Goal: Transaction & Acquisition: Purchase product/service

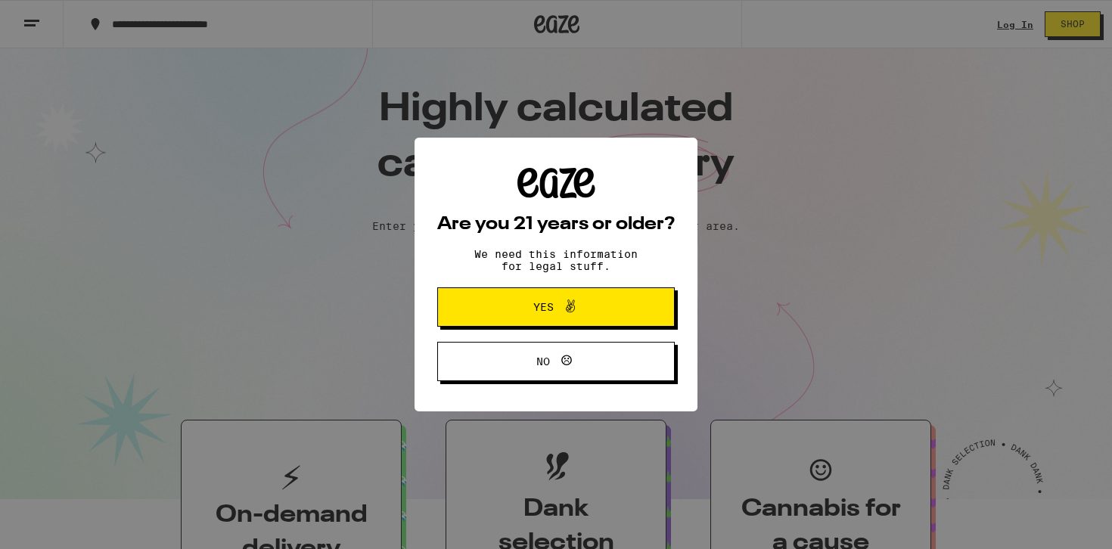
click at [535, 312] on span "Yes" at bounding box center [543, 307] width 20 height 11
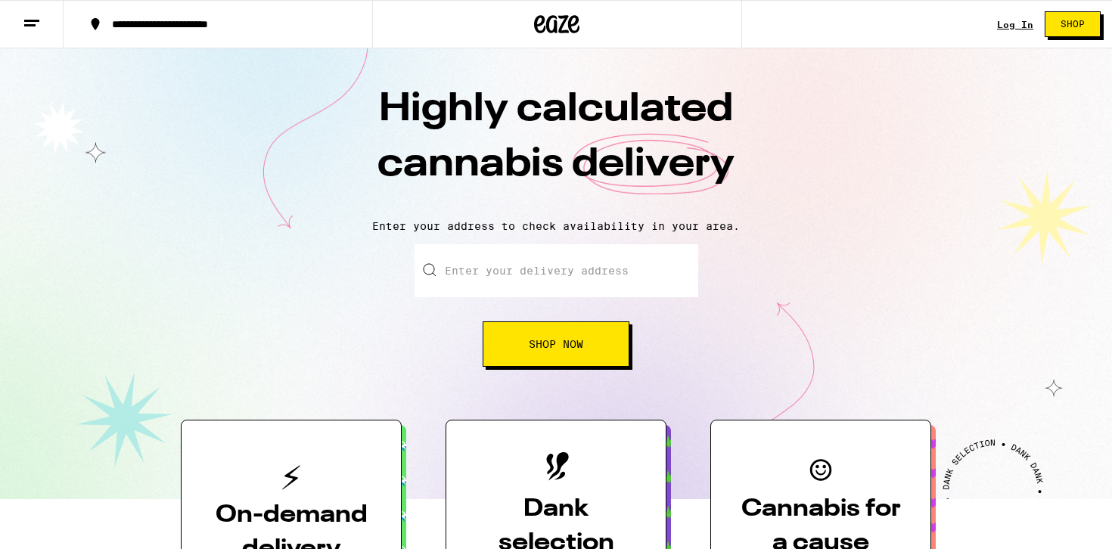
click at [1018, 32] on div "Log In Shop" at bounding box center [1054, 24] width 115 height 48
click at [1018, 26] on link "Log In" at bounding box center [1015, 25] width 36 height 10
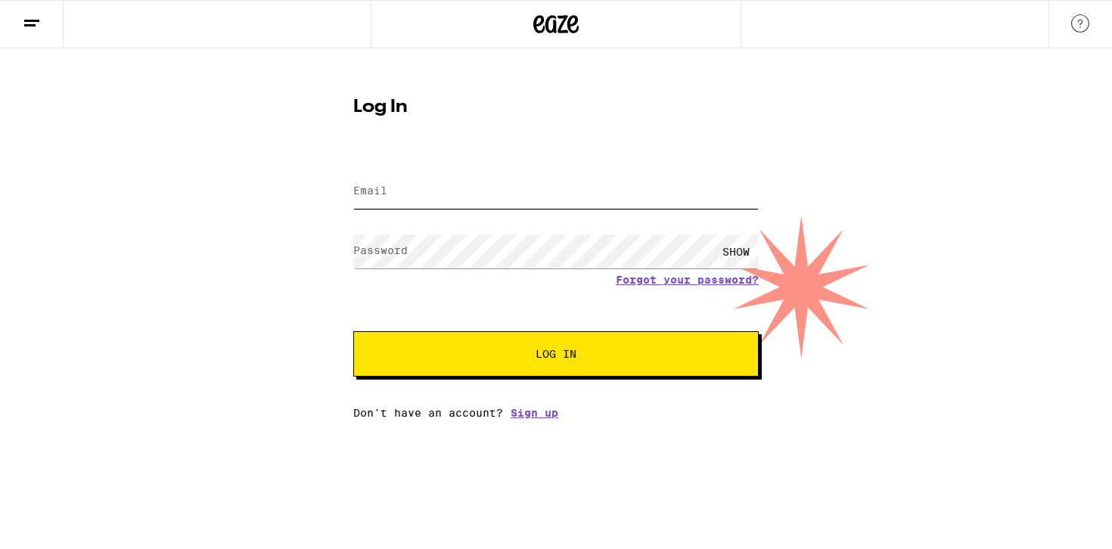
type input "nestore316@gmail.com"
click at [535, 184] on input "nestore316@gmail.com" at bounding box center [555, 192] width 405 height 34
click at [563, 348] on button "Log In" at bounding box center [555, 353] width 405 height 45
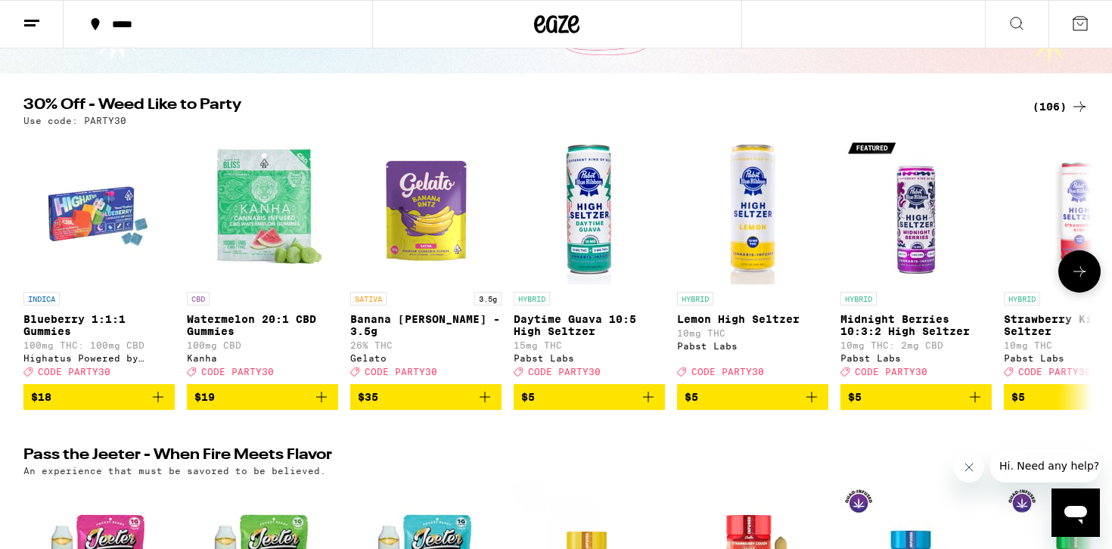
click at [1083, 269] on icon at bounding box center [1079, 271] width 18 height 18
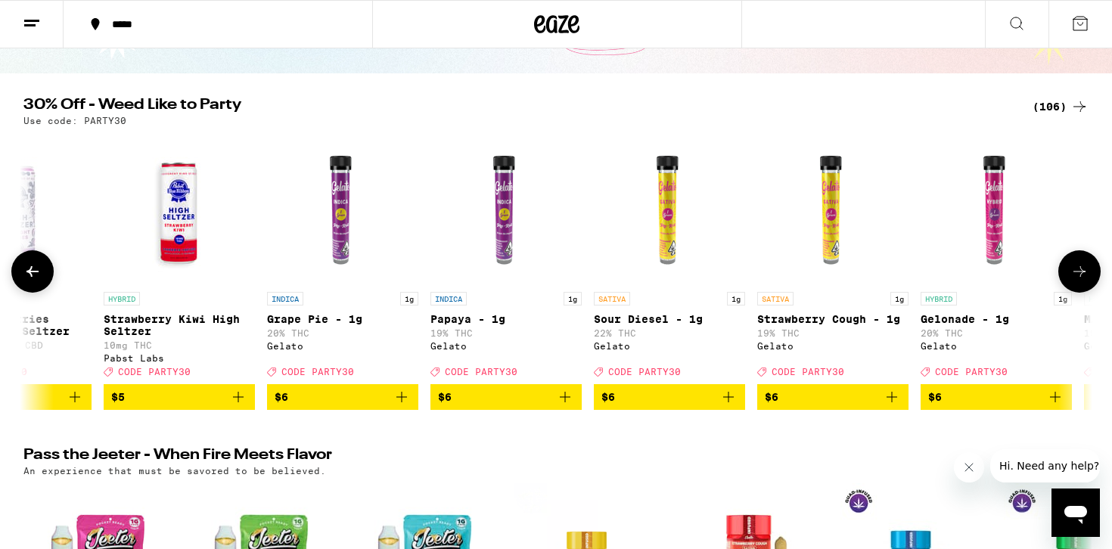
click at [1081, 270] on icon at bounding box center [1079, 271] width 18 height 18
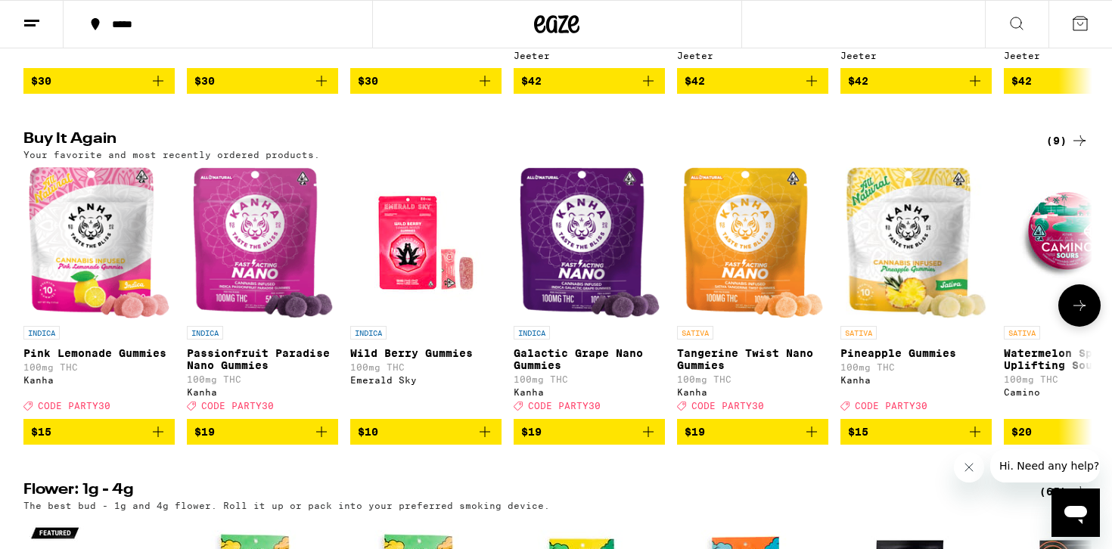
scroll to position [783, 0]
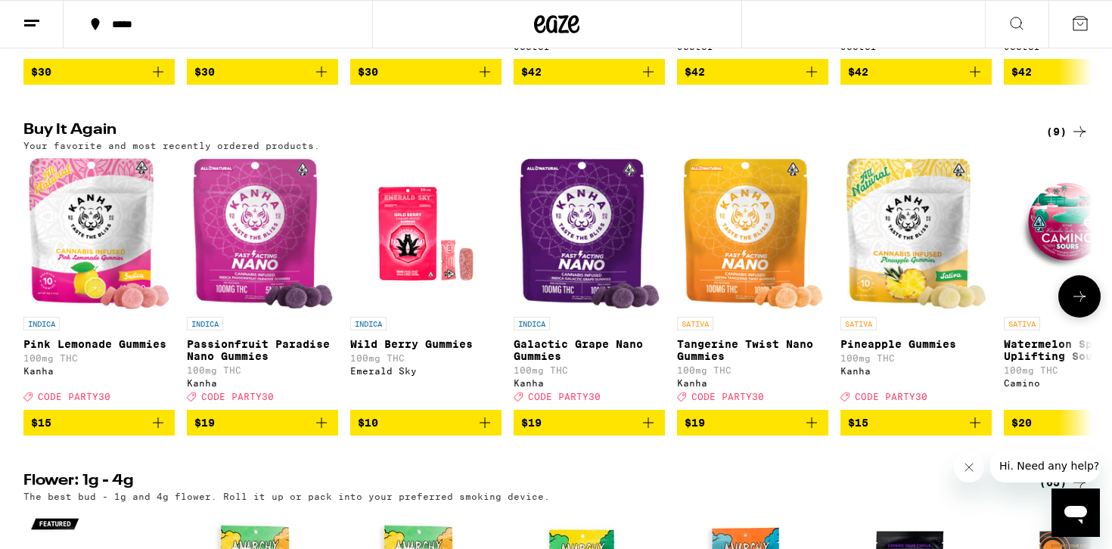
click at [74, 350] on p "Pink Lemonade Gummies" at bounding box center [98, 344] width 151 height 12
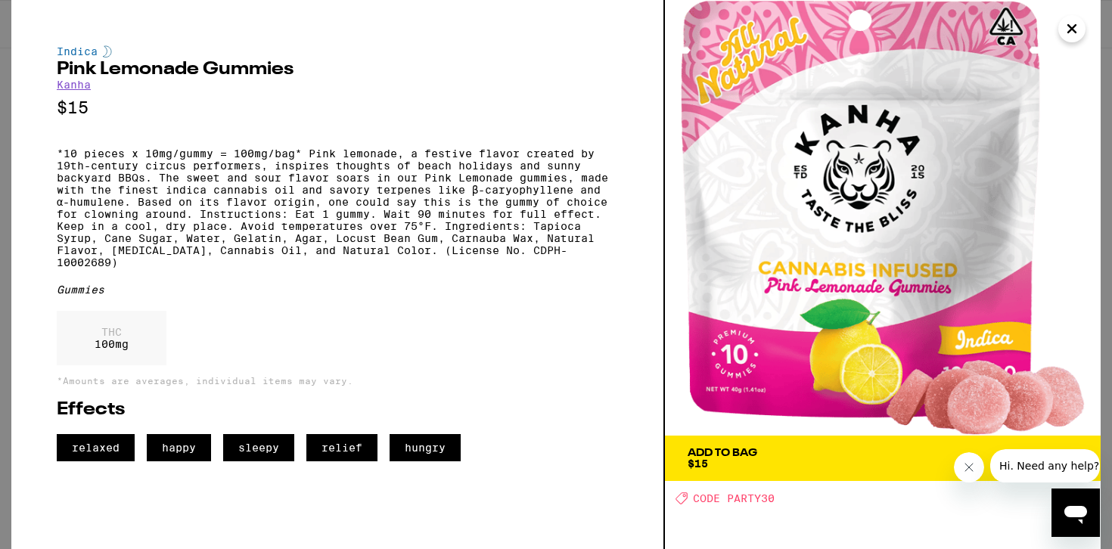
click at [746, 459] on div "Add To Bag $15" at bounding box center [722, 458] width 70 height 21
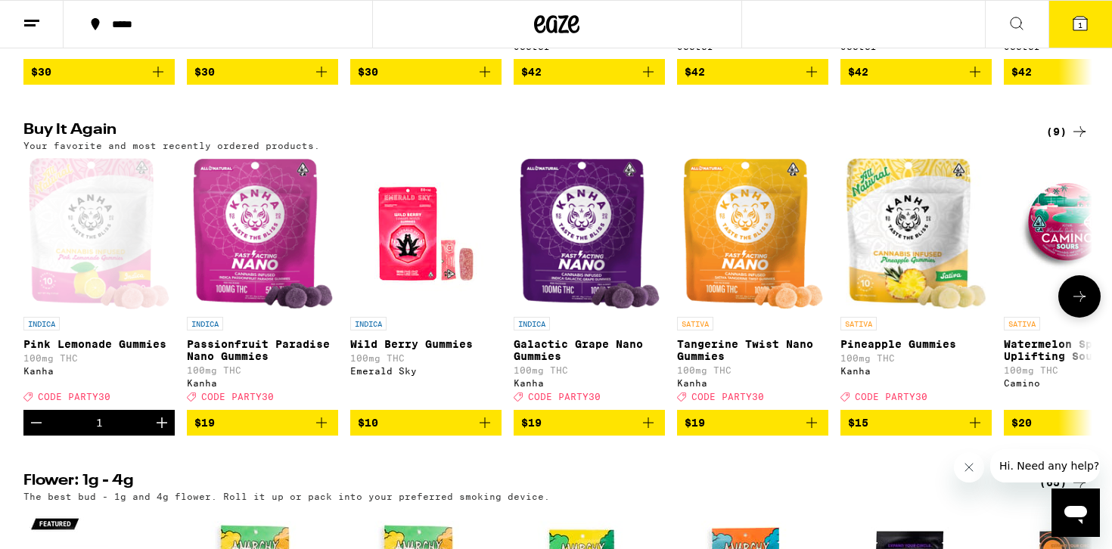
scroll to position [832, 0]
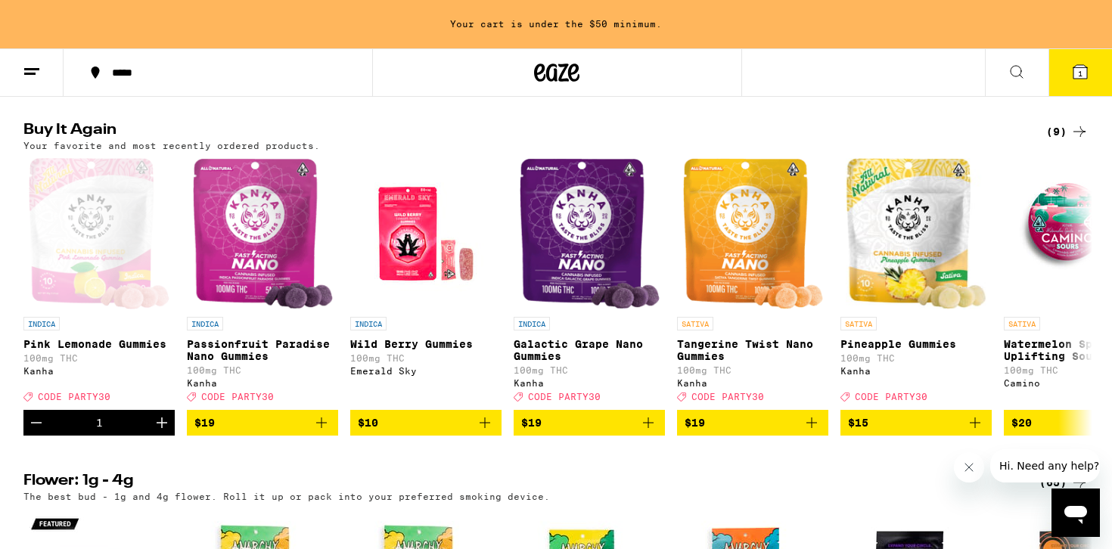
click at [1082, 73] on icon at bounding box center [1080, 72] width 14 height 14
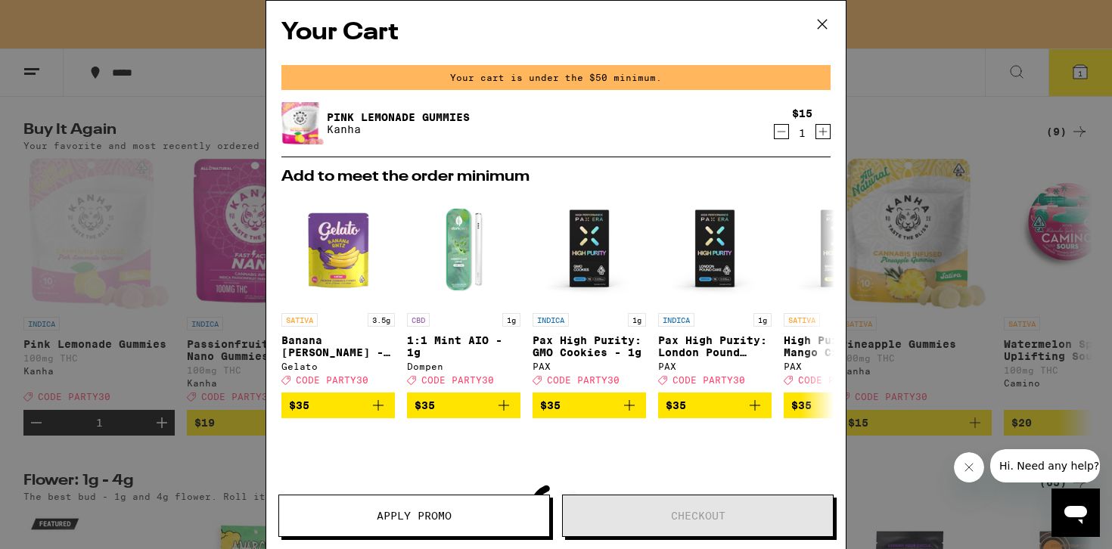
click at [820, 129] on icon "Increment" at bounding box center [823, 132] width 14 height 18
click at [822, 131] on icon "Increment" at bounding box center [823, 132] width 14 height 18
click at [454, 512] on span "Apply Promo" at bounding box center [414, 515] width 270 height 11
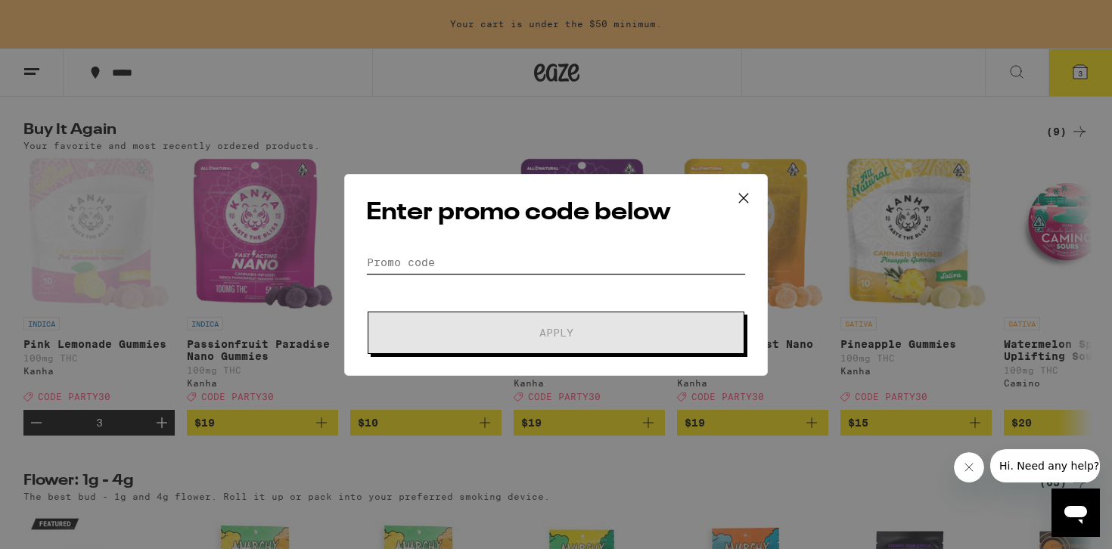
click at [536, 261] on input "Promo Code" at bounding box center [556, 262] width 380 height 23
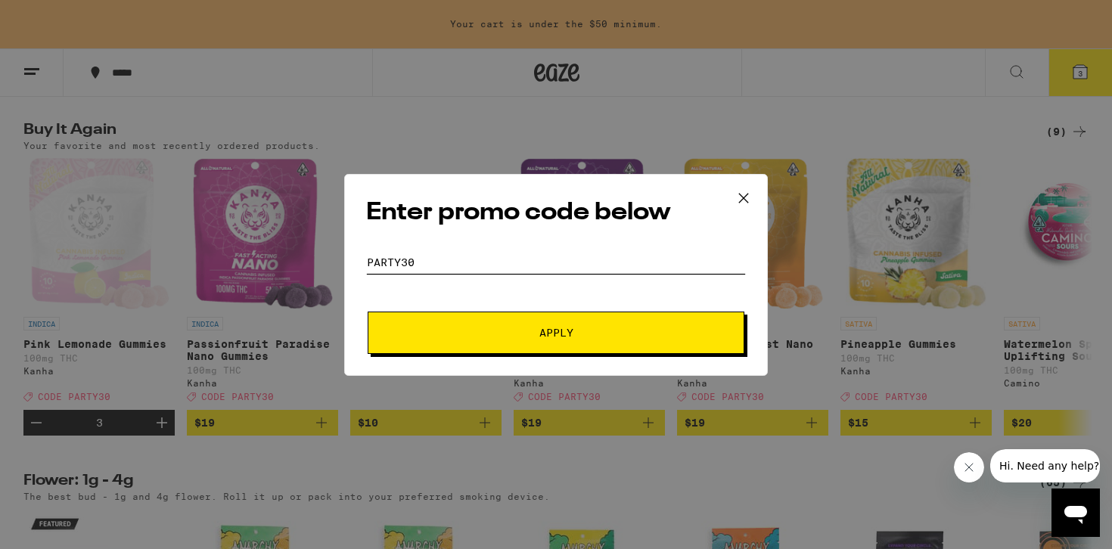
type input "party30"
click at [368, 312] on button "Apply" at bounding box center [556, 333] width 377 height 42
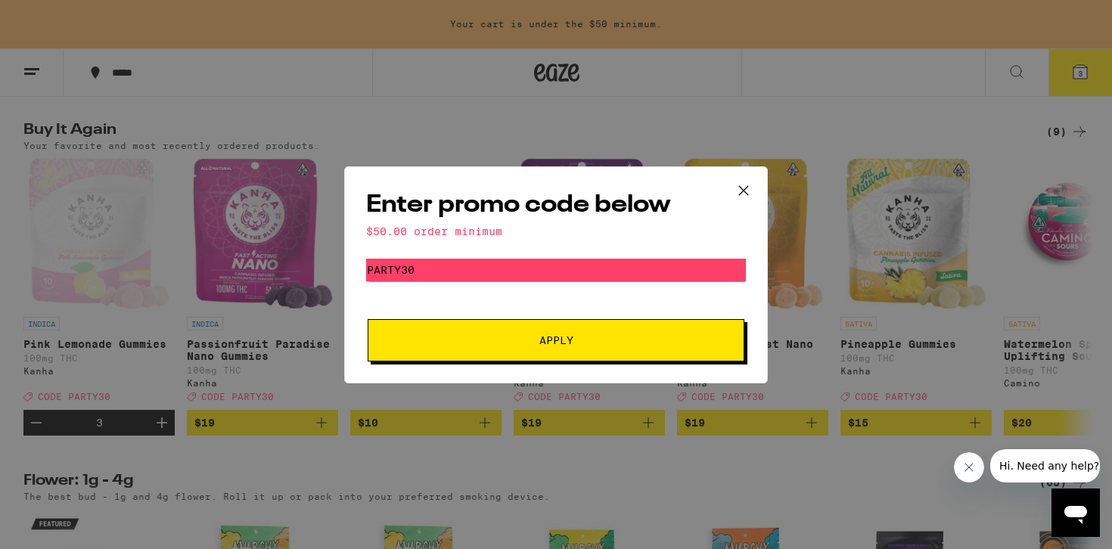
click at [610, 336] on span "Apply" at bounding box center [556, 340] width 272 height 11
click at [747, 184] on icon at bounding box center [743, 190] width 23 height 23
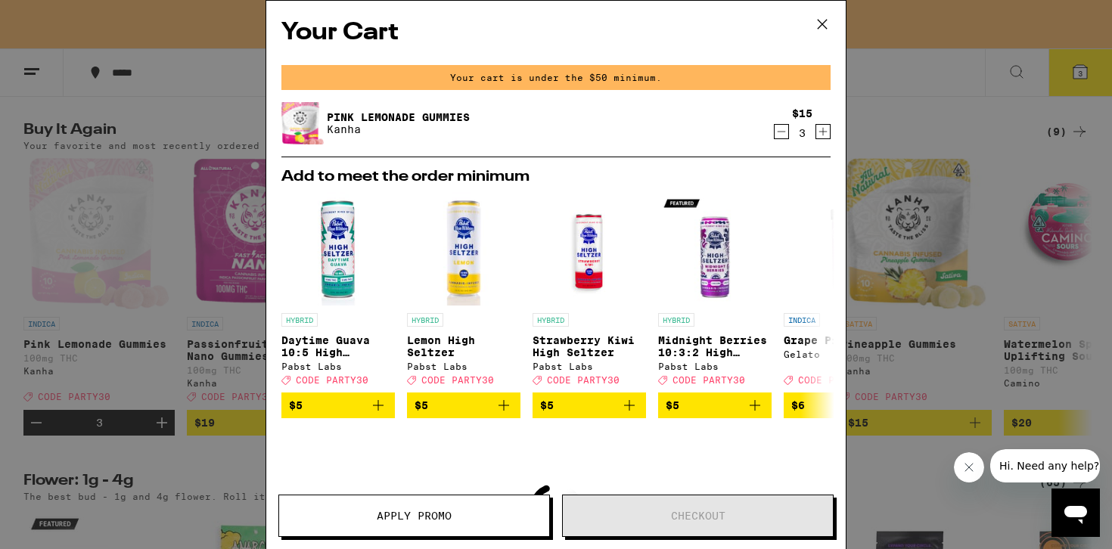
click at [820, 132] on icon "Increment" at bounding box center [823, 132] width 8 height 8
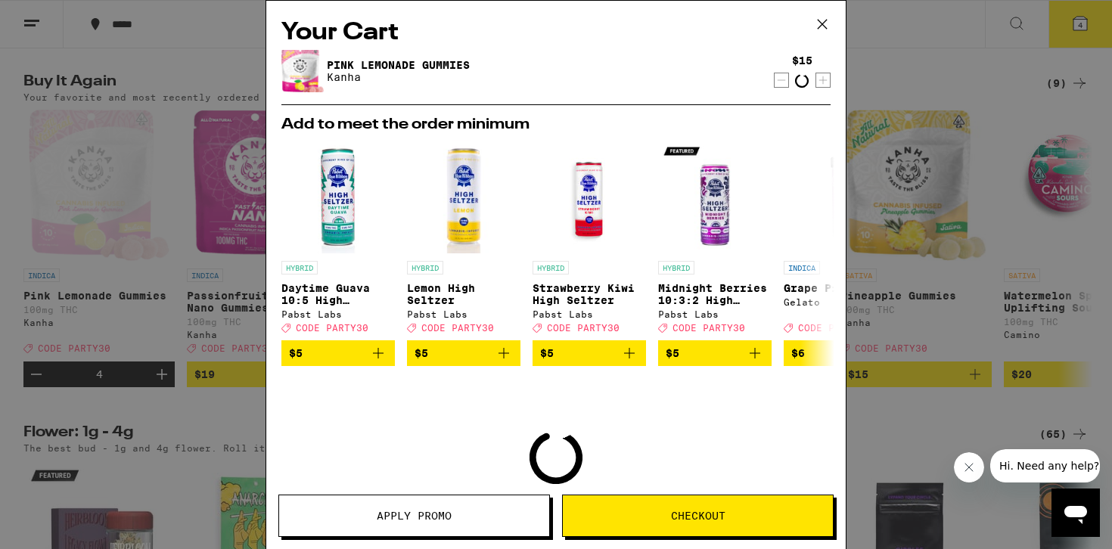
scroll to position [783, 0]
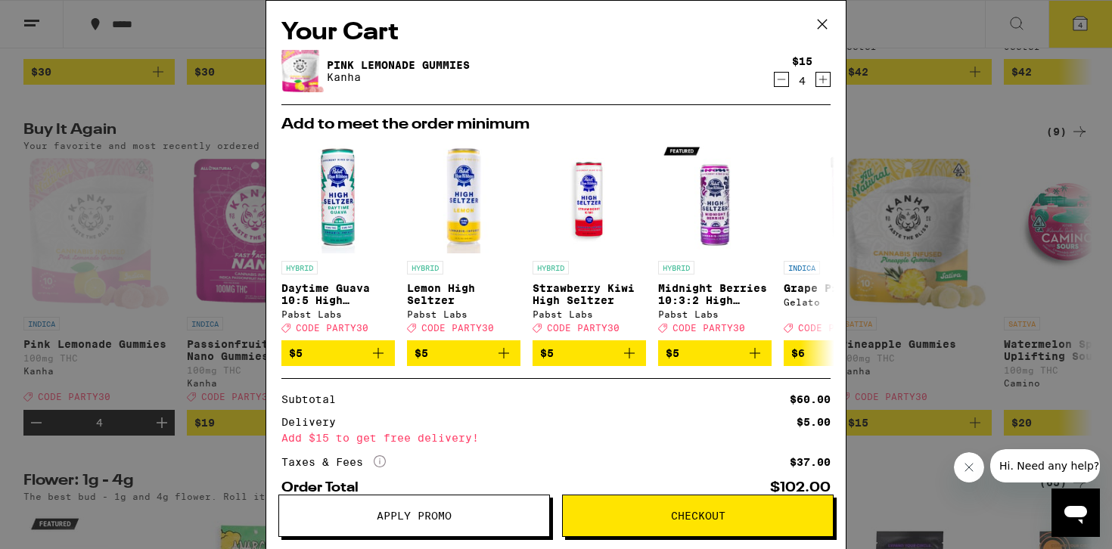
click at [467, 516] on span "Apply Promo" at bounding box center [414, 515] width 270 height 11
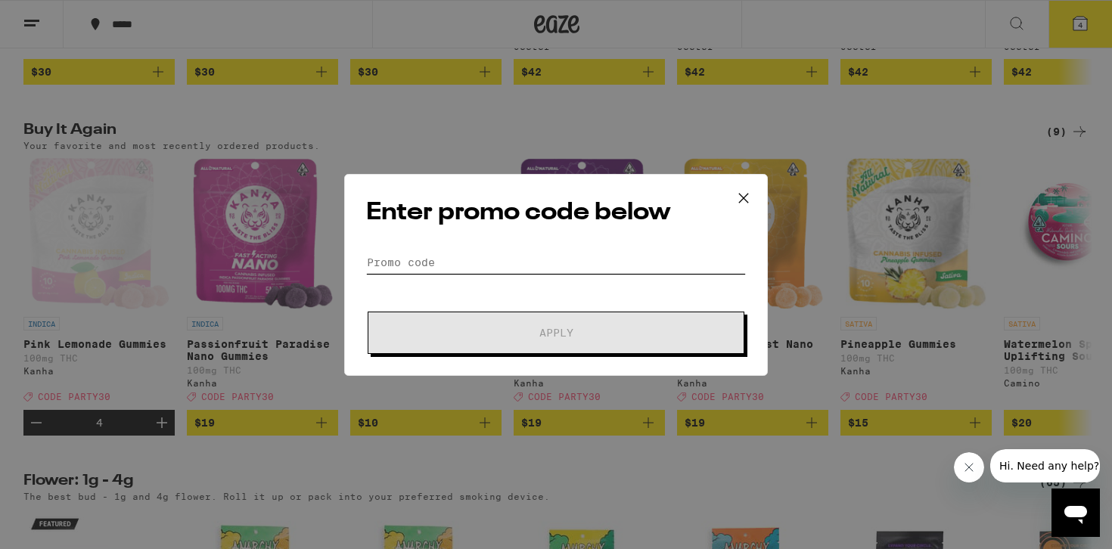
click at [558, 258] on input "Promo Code" at bounding box center [556, 262] width 380 height 23
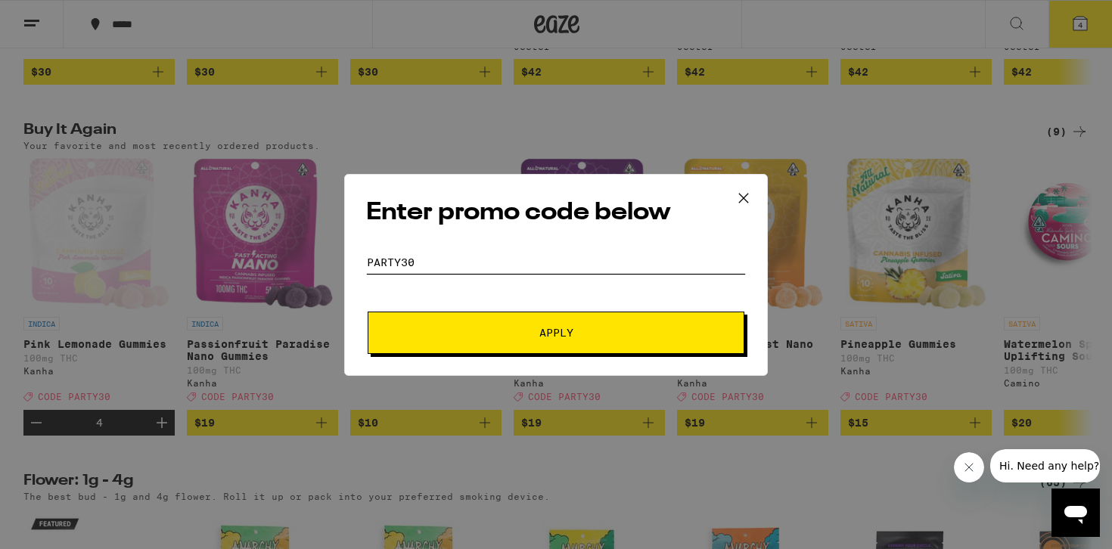
type input "party30"
click at [368, 312] on button "Apply" at bounding box center [556, 333] width 377 height 42
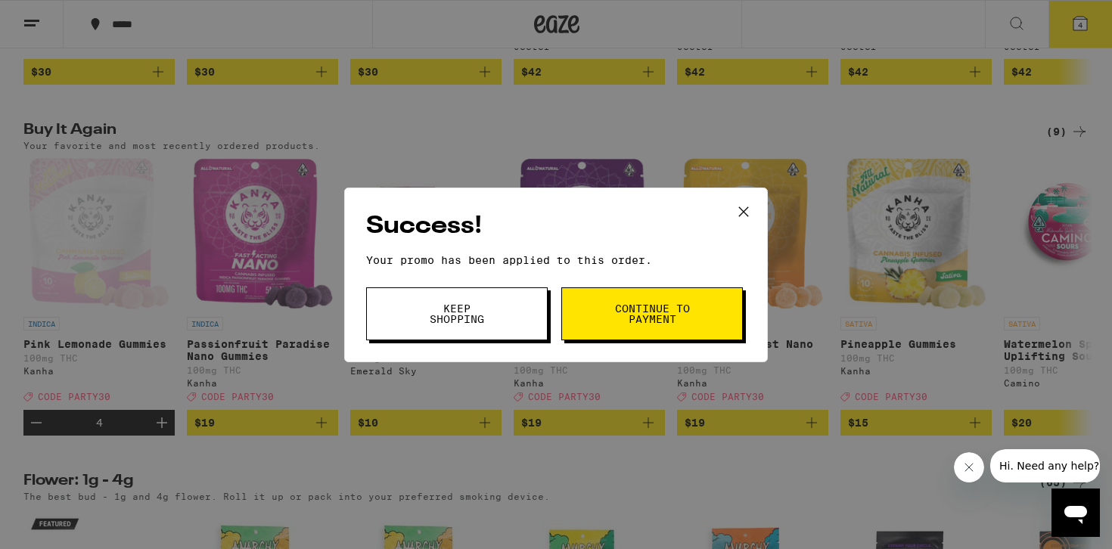
click at [622, 310] on span "Continue to payment" at bounding box center [651, 313] width 77 height 21
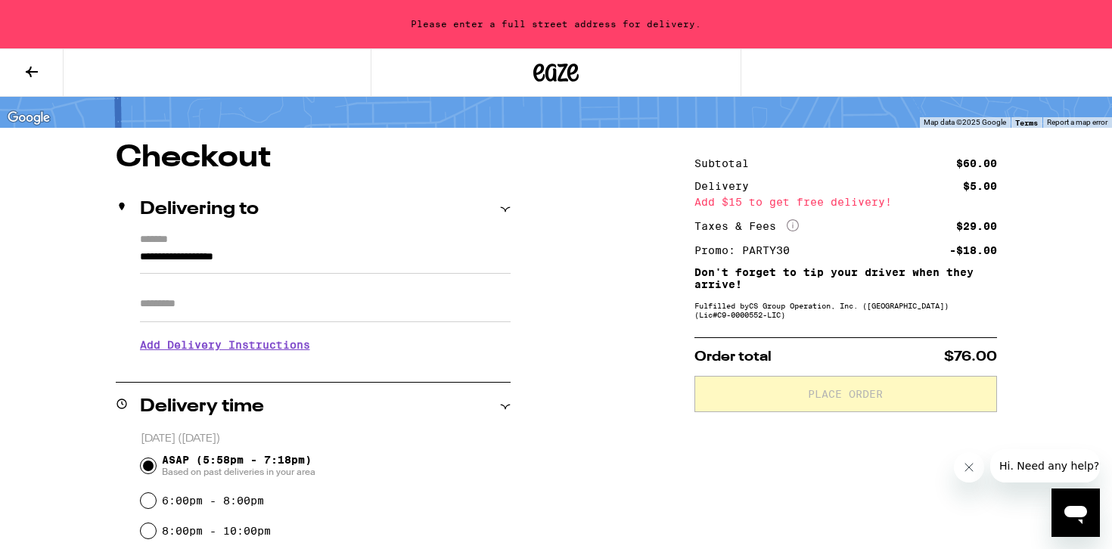
scroll to position [95, 0]
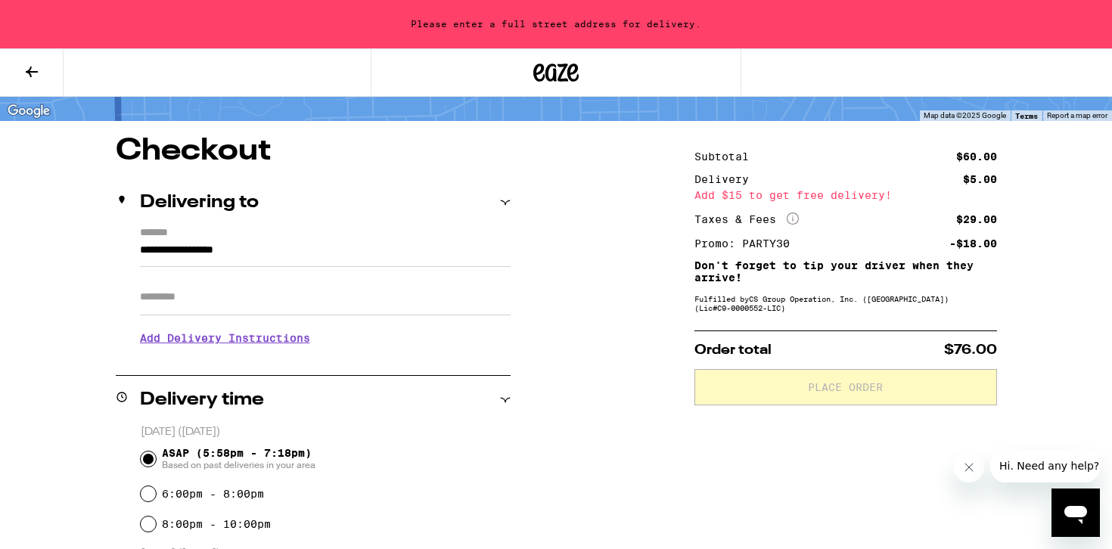
click at [790, 216] on icon "More Info" at bounding box center [792, 218] width 12 height 12
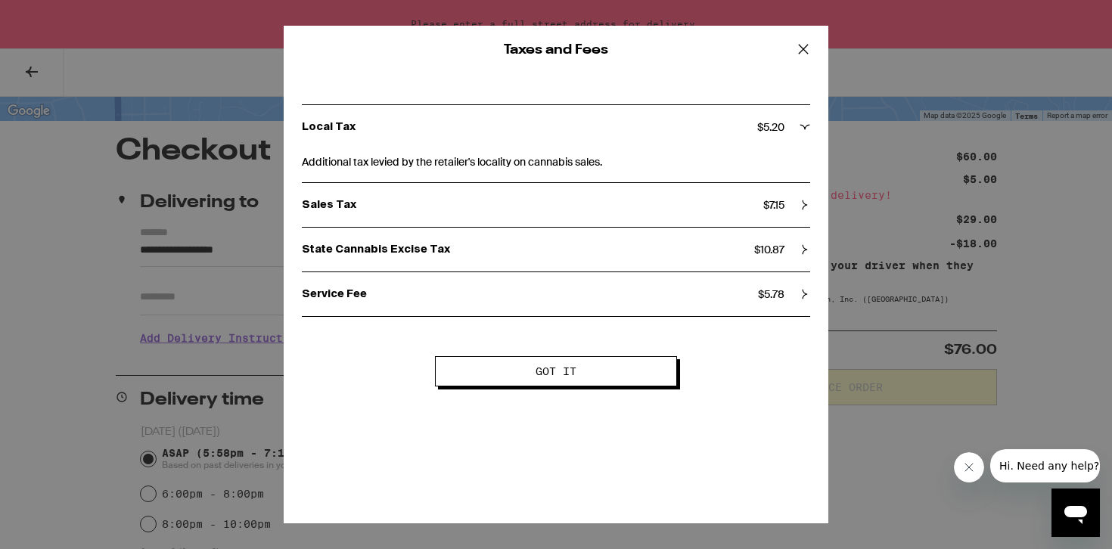
click at [805, 48] on icon at bounding box center [803, 49] width 23 height 23
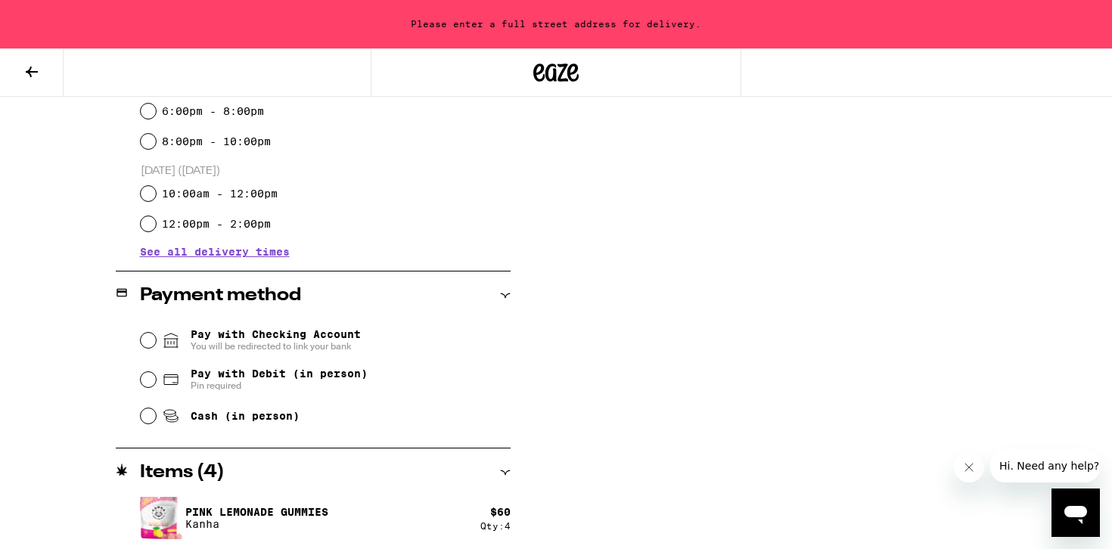
scroll to position [481, 0]
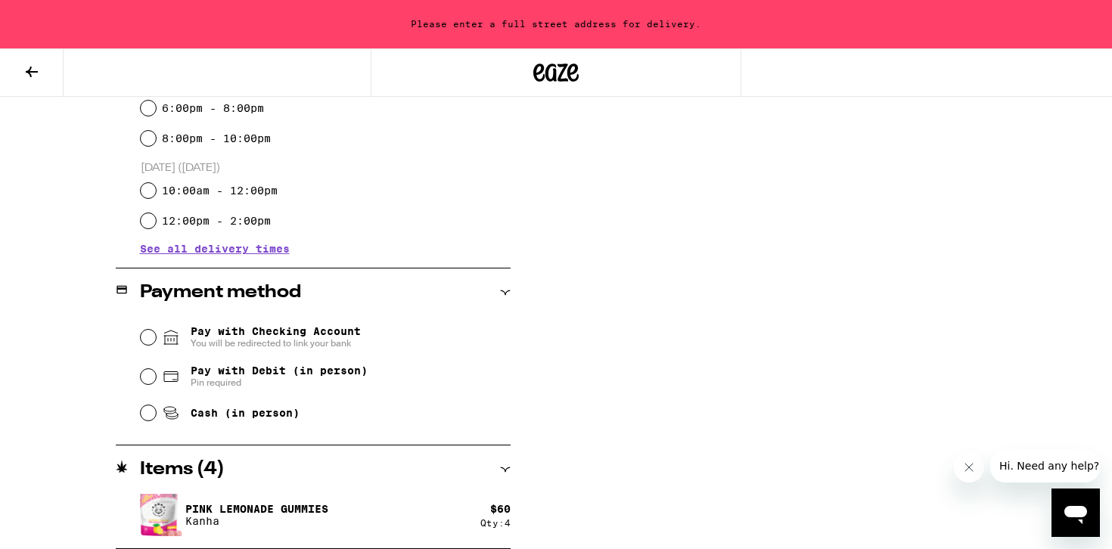
click at [209, 408] on span "Cash (in person)" at bounding box center [231, 413] width 138 height 18
click at [156, 408] on input "Cash (in person)" at bounding box center [148, 412] width 15 height 15
radio input "true"
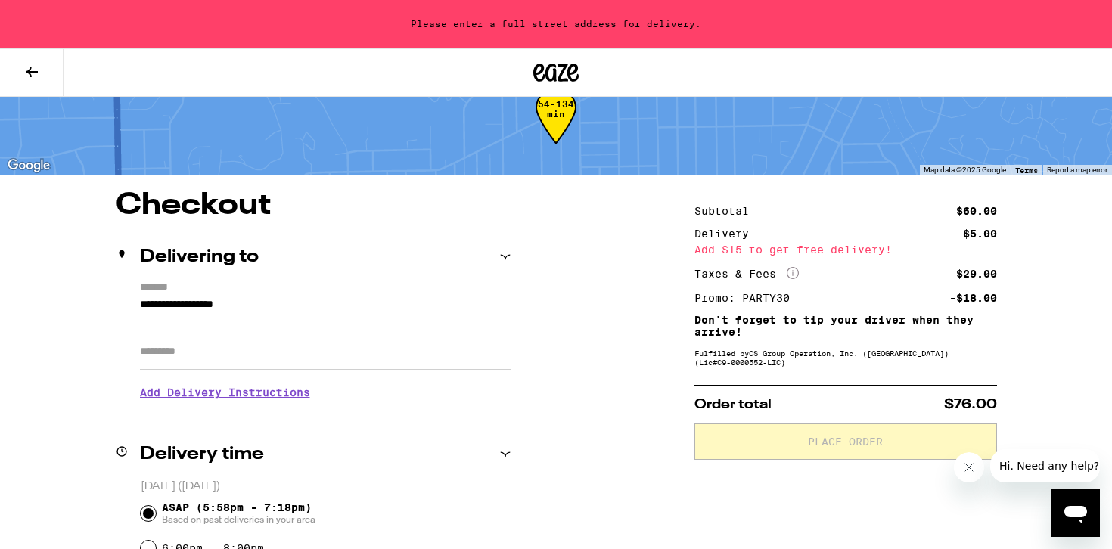
scroll to position [64, 0]
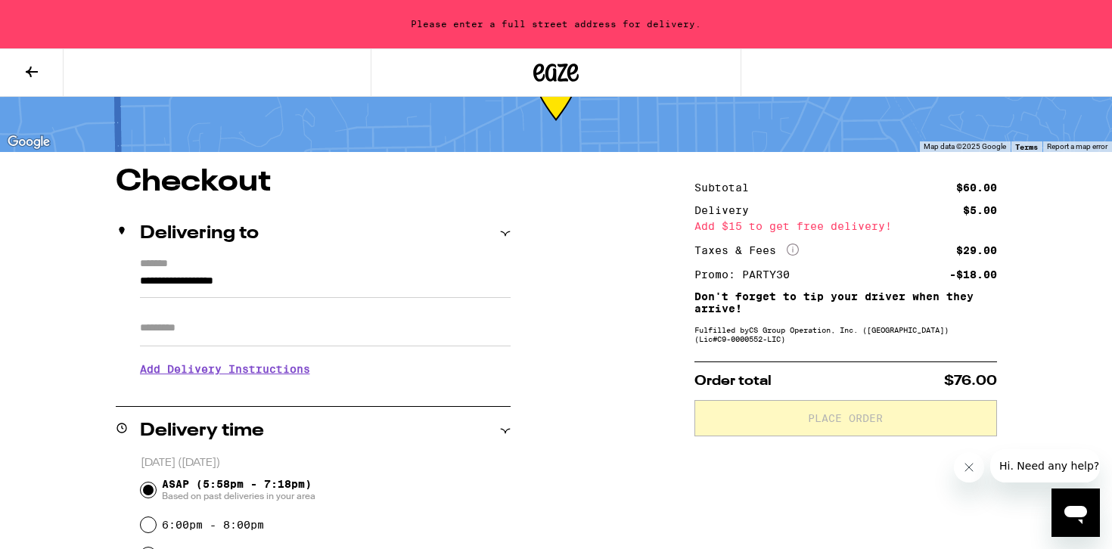
click at [400, 278] on input "**********" at bounding box center [325, 285] width 371 height 26
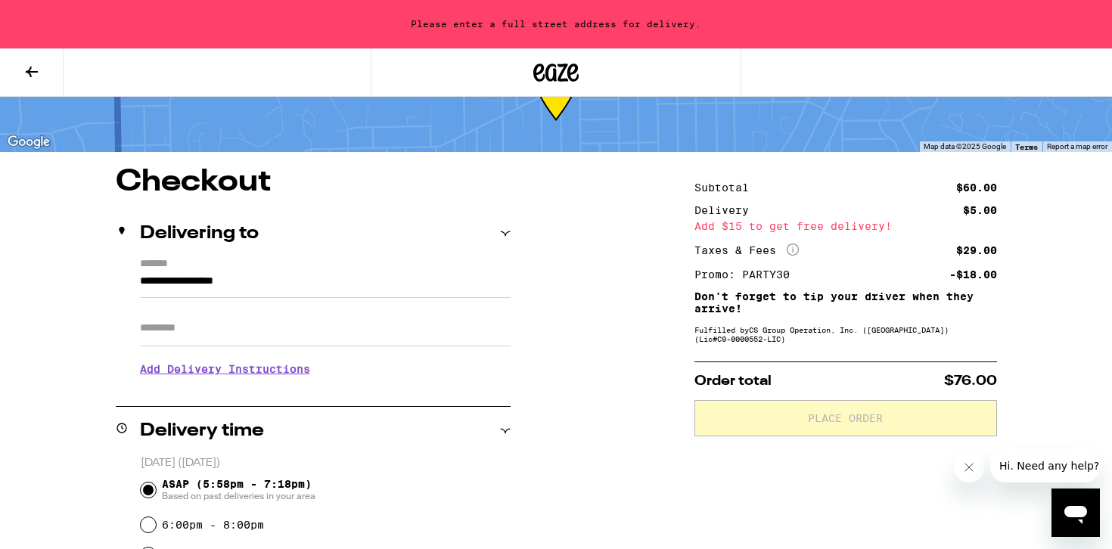
click at [368, 273] on input "**********" at bounding box center [325, 285] width 371 height 26
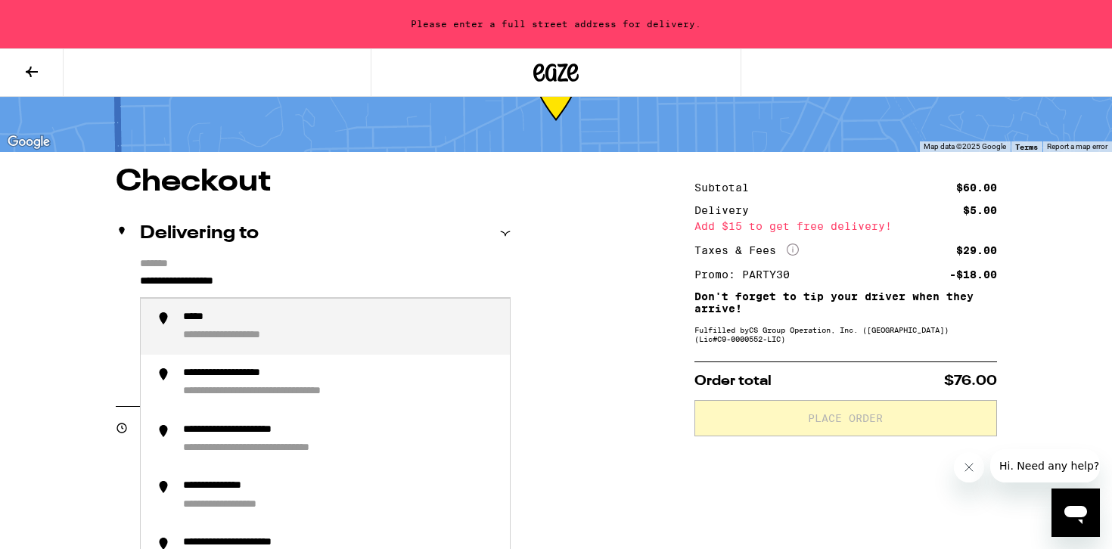
click at [368, 273] on input "**********" at bounding box center [325, 285] width 371 height 26
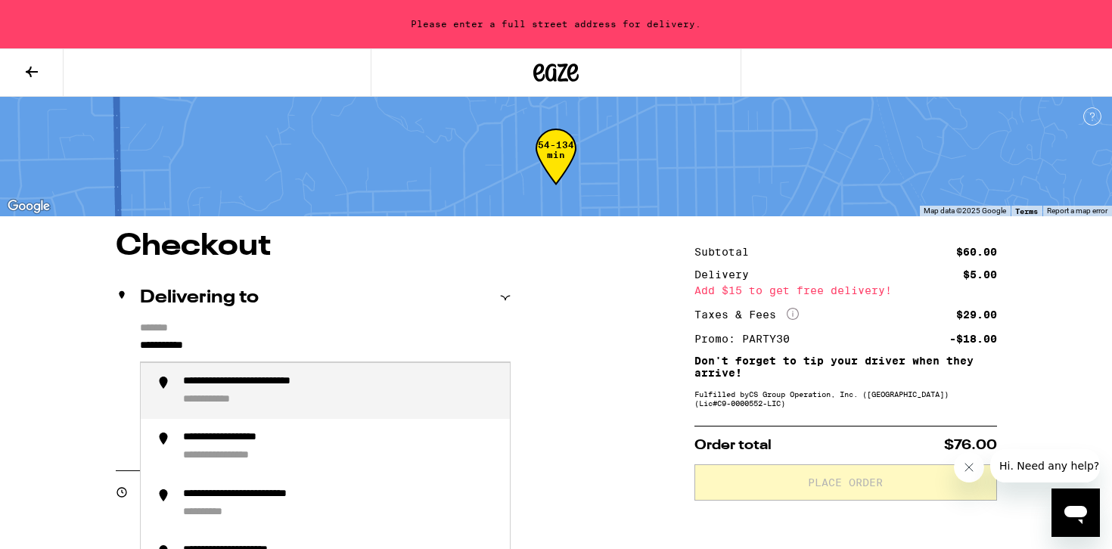
click at [319, 381] on div "**********" at bounding box center [278, 382] width 191 height 14
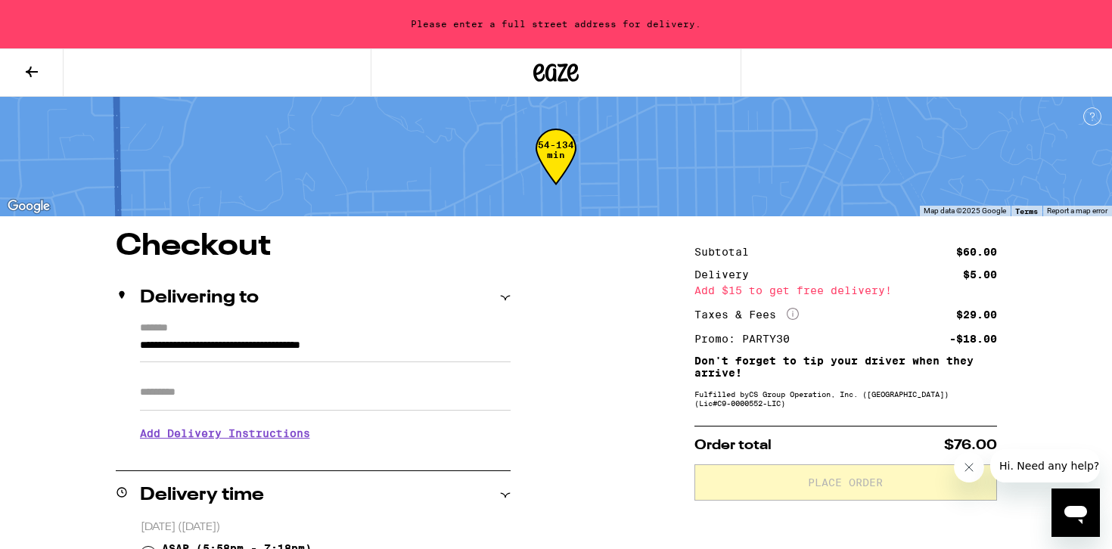
type input "**********"
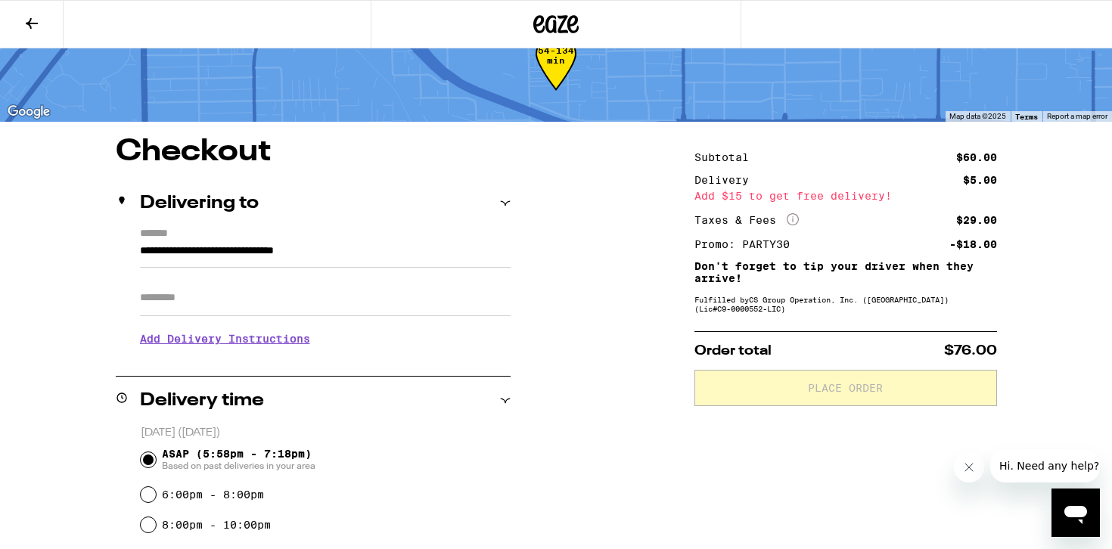
scroll to position [57, 0]
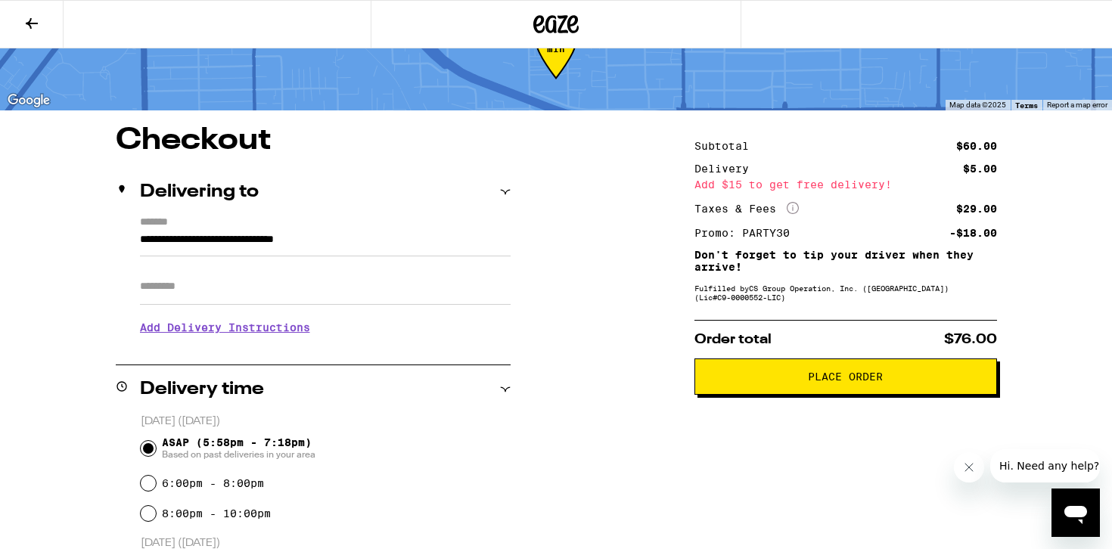
click at [231, 332] on h3 "Add Delivery Instructions" at bounding box center [325, 327] width 371 height 35
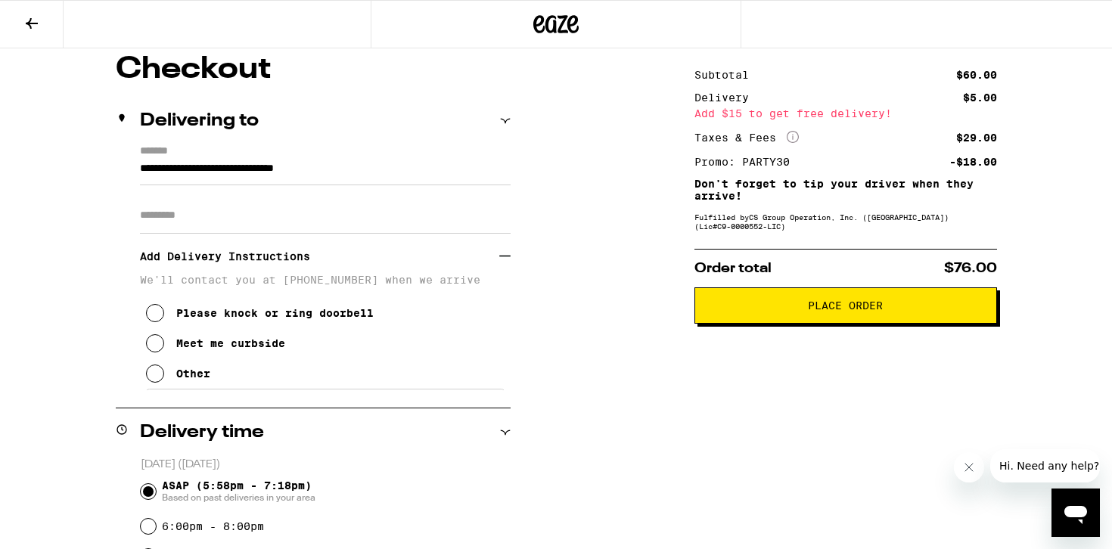
scroll to position [137, 0]
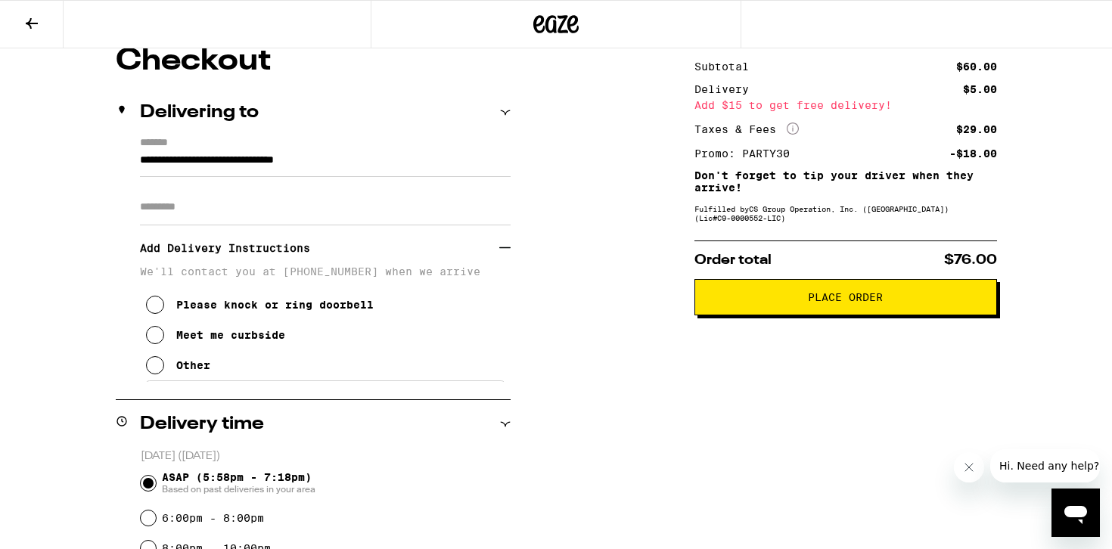
click at [274, 341] on div "Meet me curbside" at bounding box center [230, 335] width 109 height 12
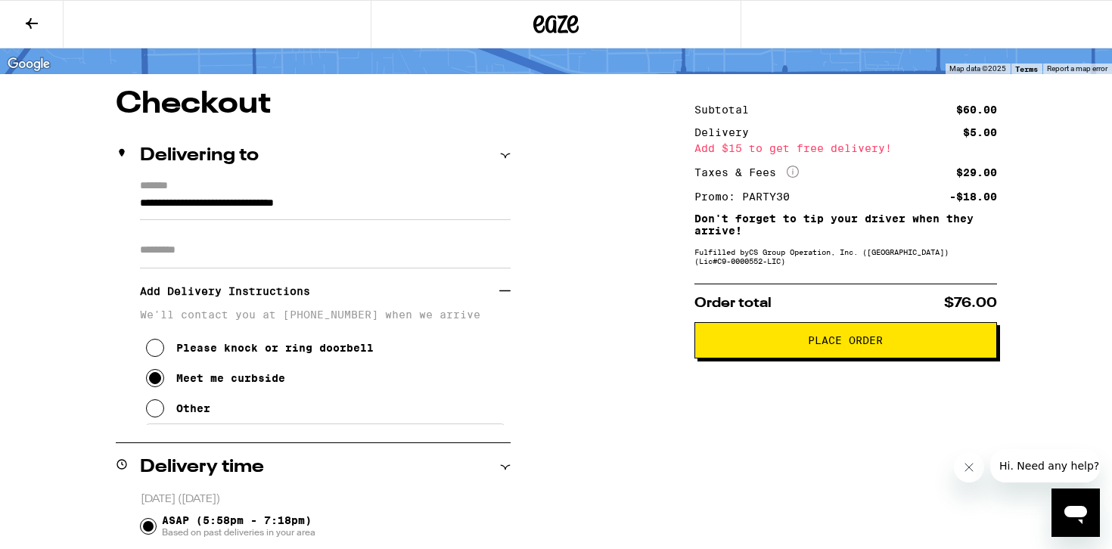
scroll to position [88, 0]
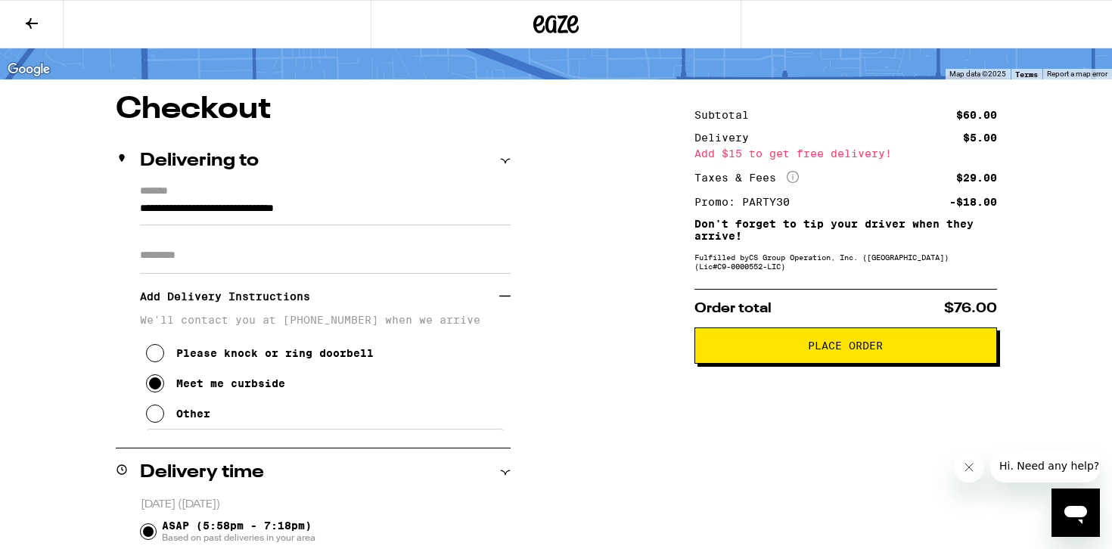
click at [29, 14] on icon at bounding box center [32, 23] width 18 height 18
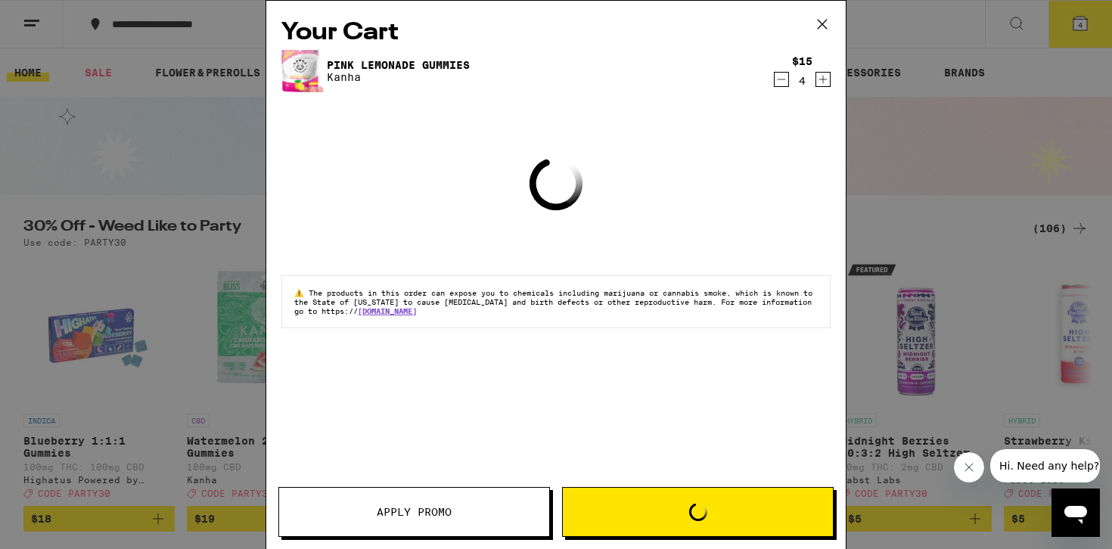
click at [822, 26] on icon at bounding box center [822, 24] width 23 height 23
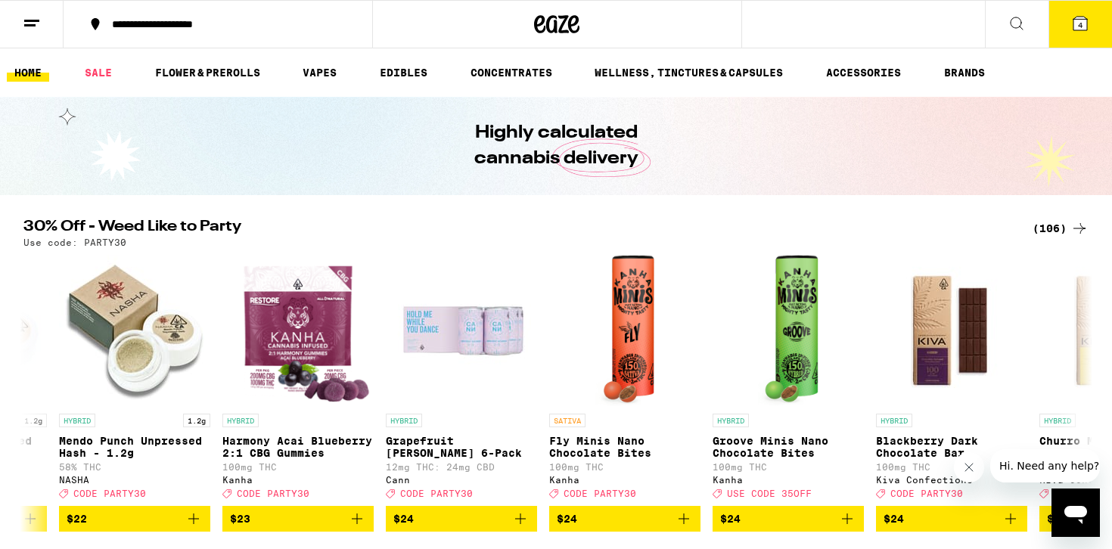
click at [1093, 26] on button "4" at bounding box center [1080, 24] width 64 height 47
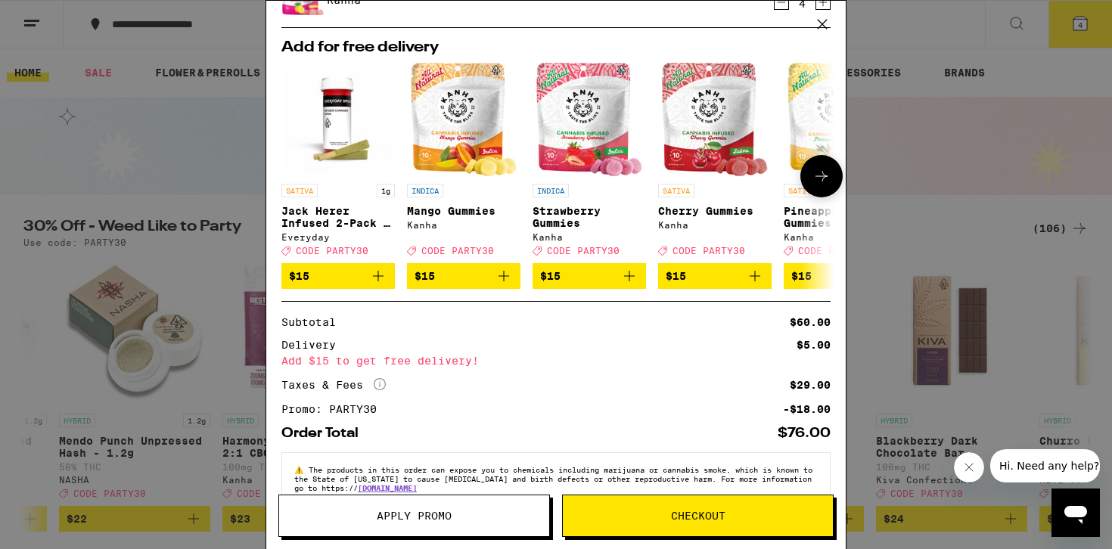
scroll to position [116, 0]
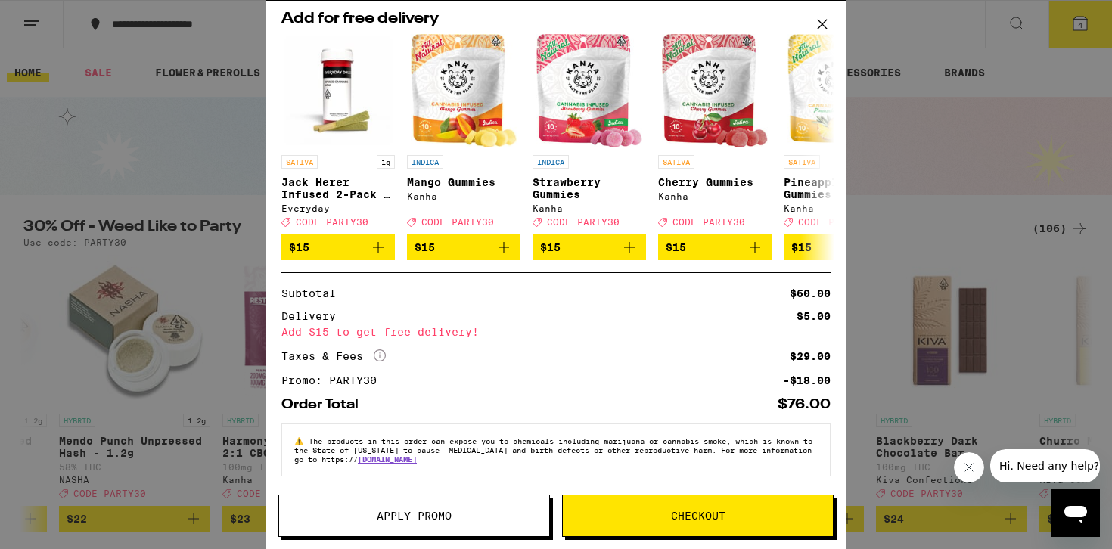
click at [609, 507] on button "Checkout" at bounding box center [697, 516] width 271 height 42
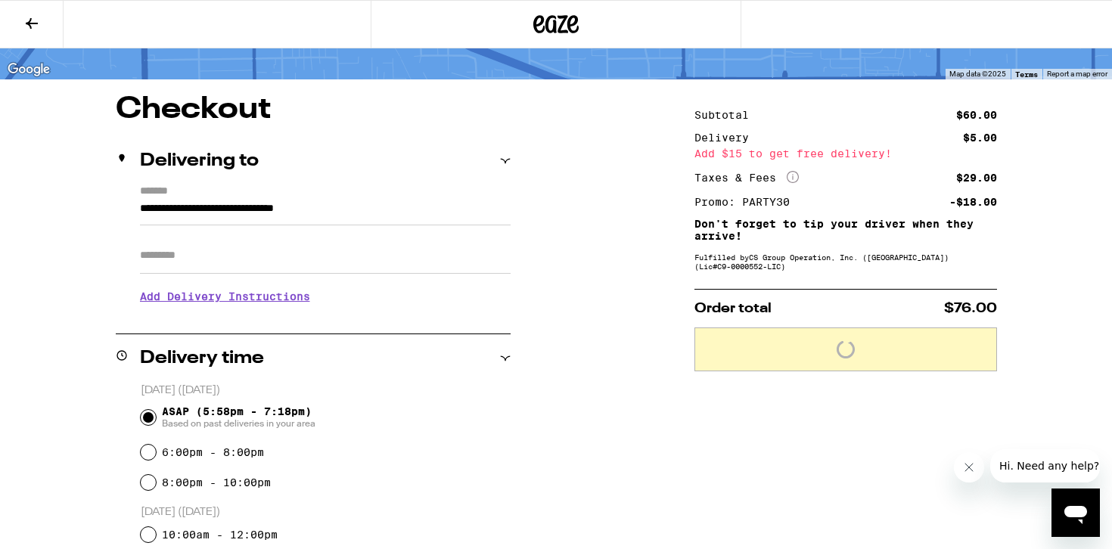
scroll to position [96, 0]
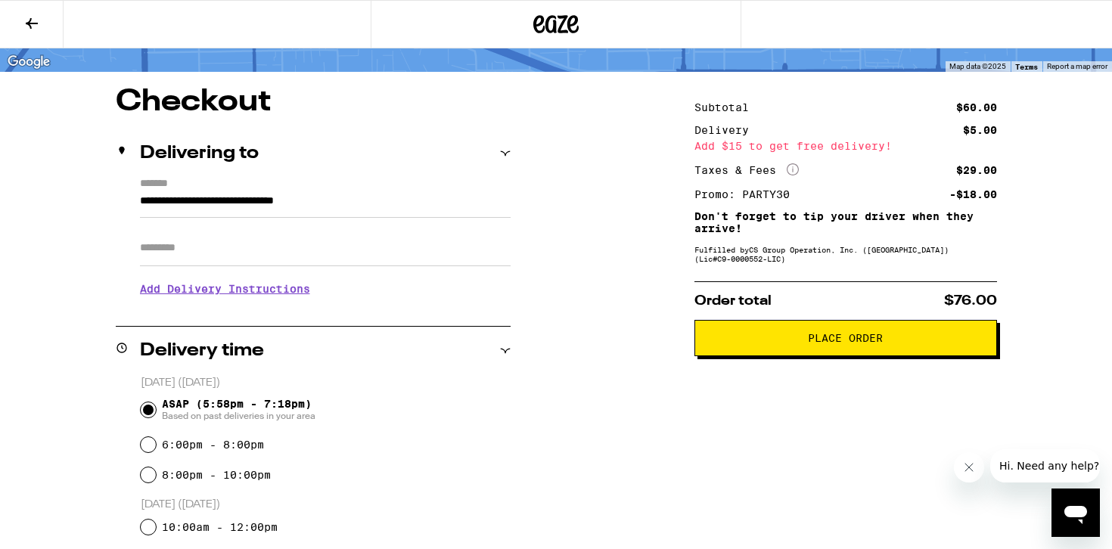
click at [226, 316] on div "**********" at bounding box center [313, 252] width 395 height 148
click at [239, 297] on h3 "Add Delivery Instructions" at bounding box center [325, 288] width 371 height 35
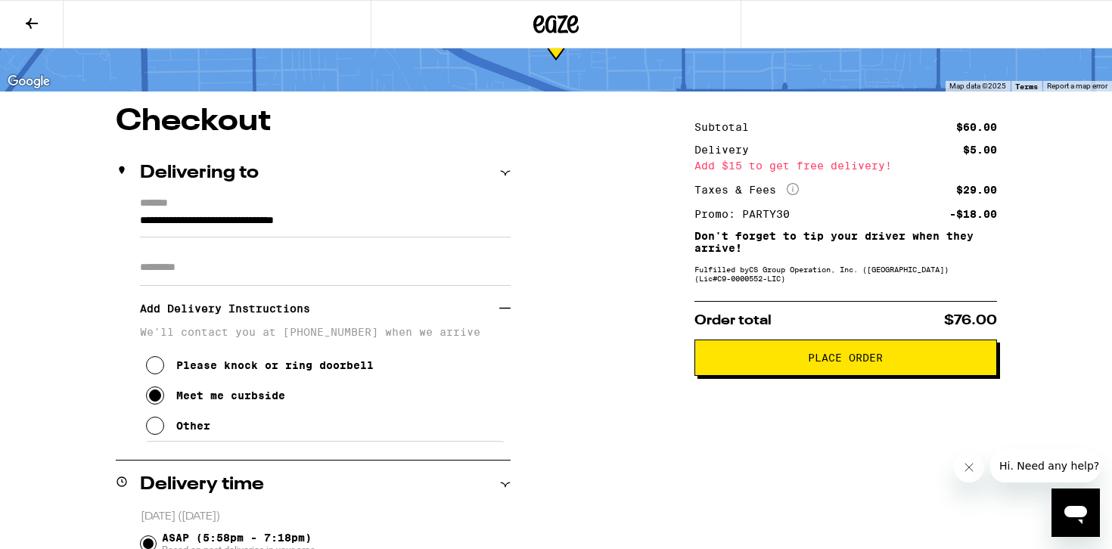
scroll to position [89, 0]
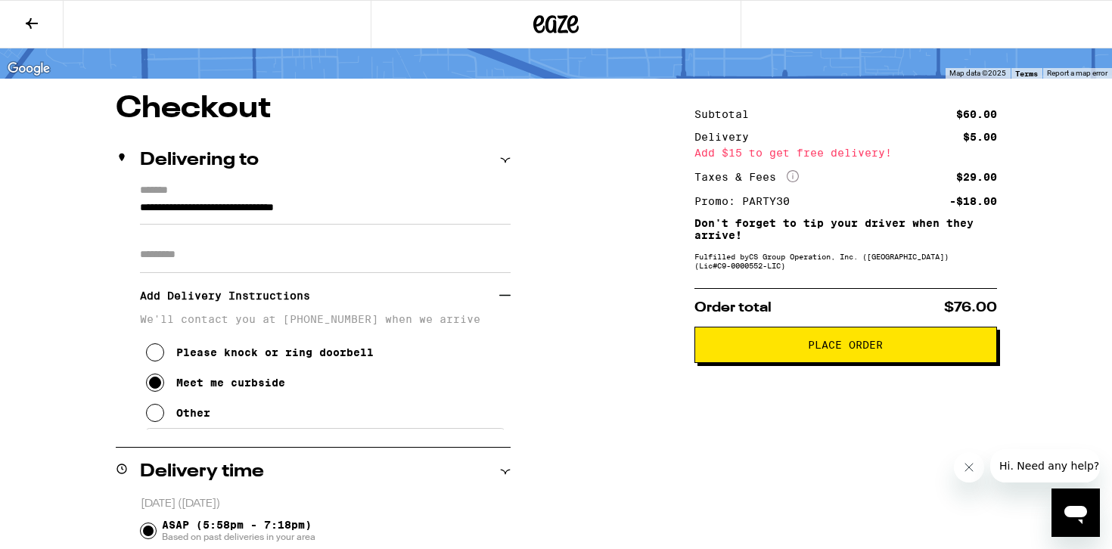
click at [885, 350] on span "Place Order" at bounding box center [845, 345] width 277 height 11
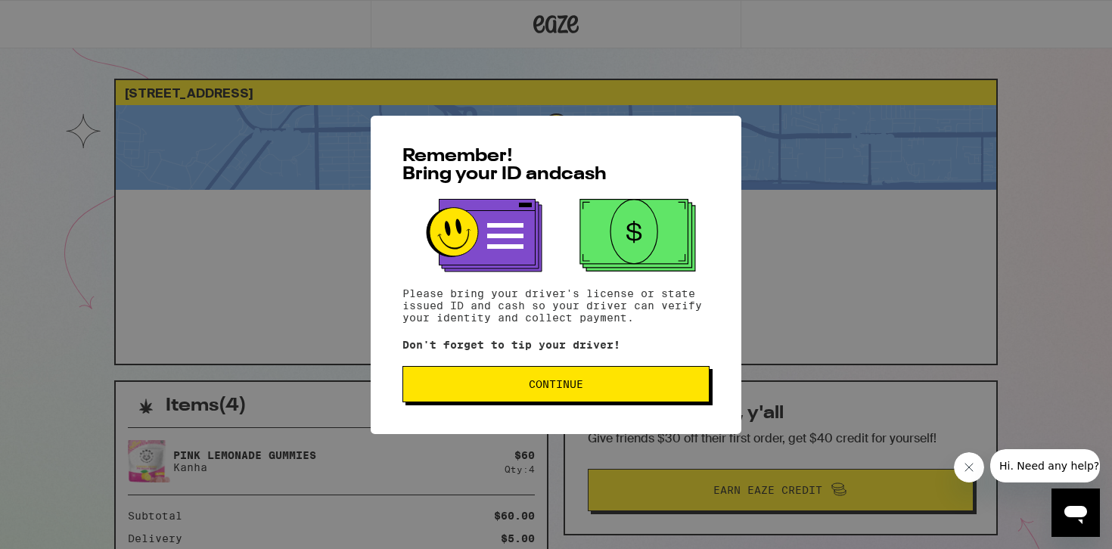
click at [587, 368] on div "Remember! Bring your ID and cash Please bring your driver's license or state is…" at bounding box center [556, 275] width 371 height 318
click at [575, 387] on span "Continue" at bounding box center [556, 384] width 54 height 11
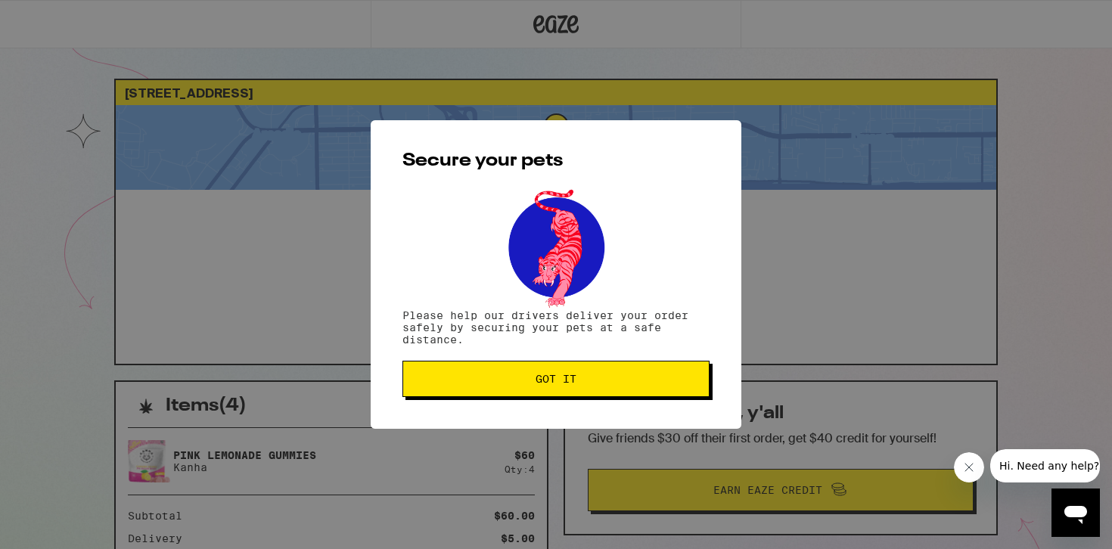
click at [575, 384] on span "Got it" at bounding box center [555, 379] width 41 height 11
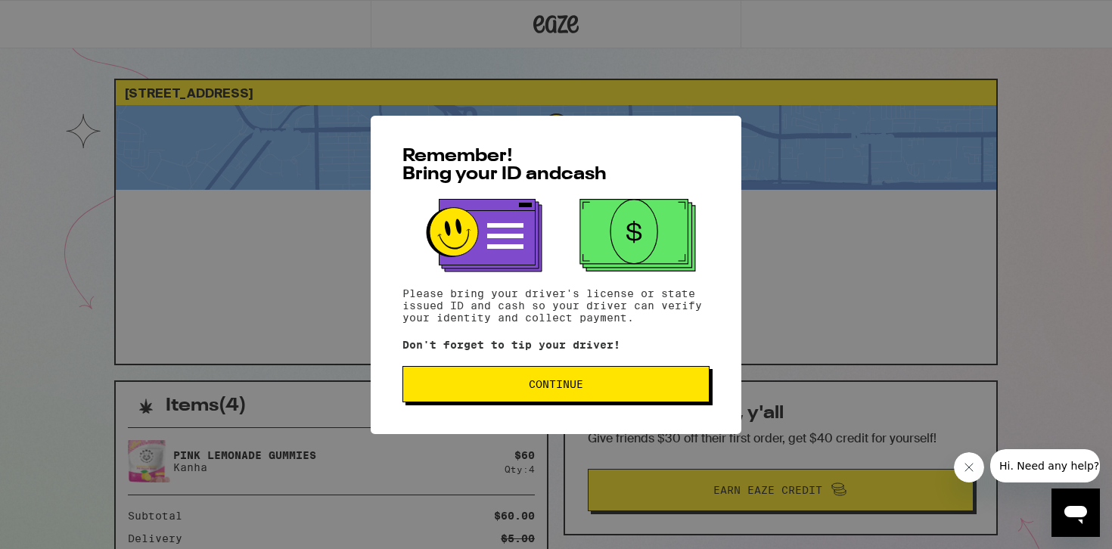
click at [480, 389] on span "Continue" at bounding box center [555, 384] width 281 height 11
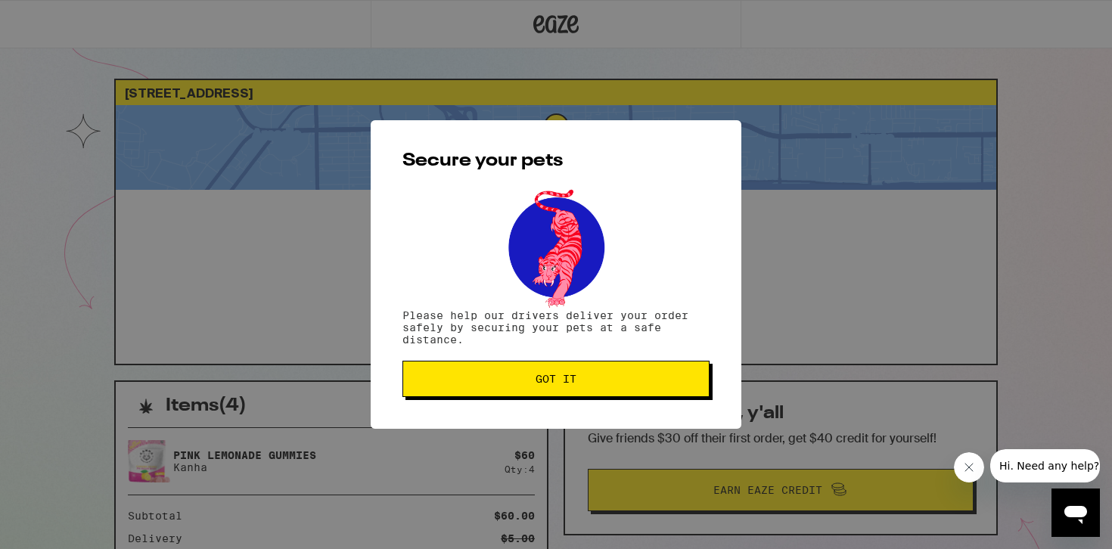
click at [475, 389] on button "Got it" at bounding box center [555, 379] width 307 height 36
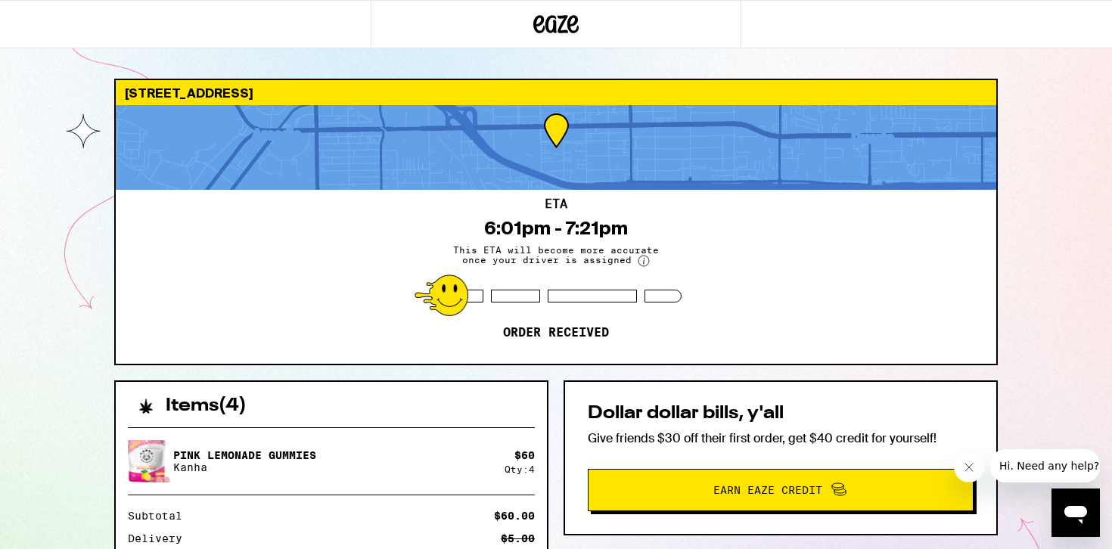
click at [1068, 247] on div "1219 S Alta Vista Ave Monrovia 91016 ETA 6:01pm - 7:21pm This ETA will become m…" at bounding box center [556, 412] width 1112 height 824
click at [968, 461] on icon "Close message from company" at bounding box center [969, 467] width 12 height 12
click at [1044, 327] on div "1219 S Alta Vista Ave Monrovia 91016 ETA 6:01pm - 7:21pm This ETA will become m…" at bounding box center [556, 412] width 1112 height 824
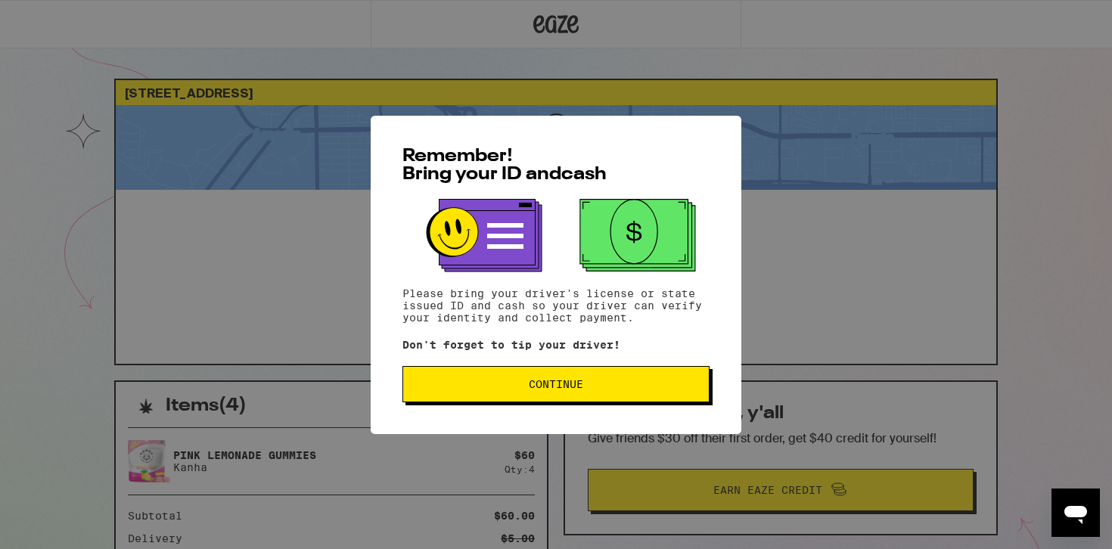
click at [616, 393] on button "Continue" at bounding box center [555, 384] width 307 height 36
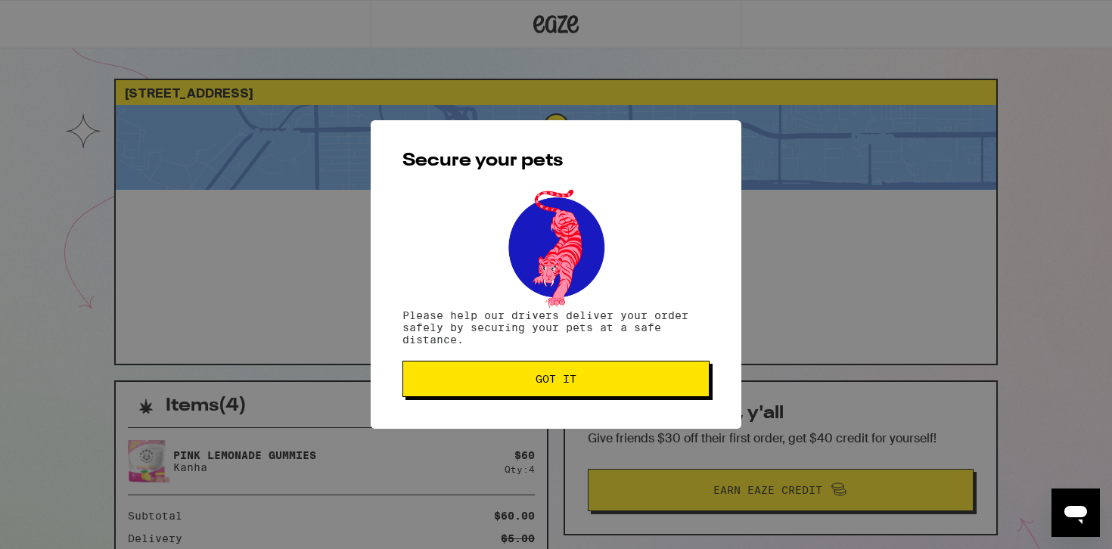
click at [592, 375] on button "Got it" at bounding box center [555, 379] width 307 height 36
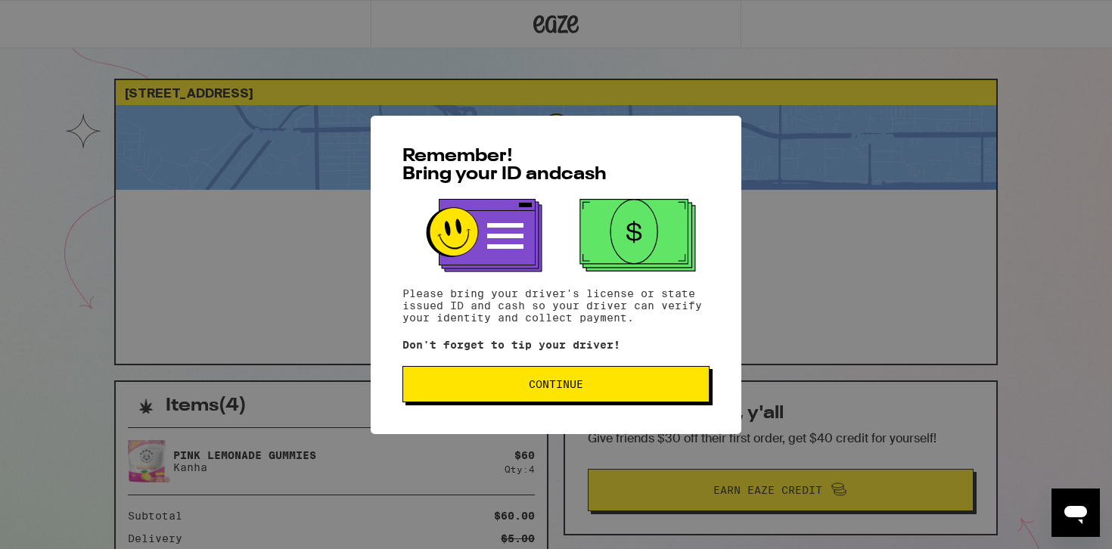
click at [539, 383] on span "Continue" at bounding box center [556, 384] width 54 height 11
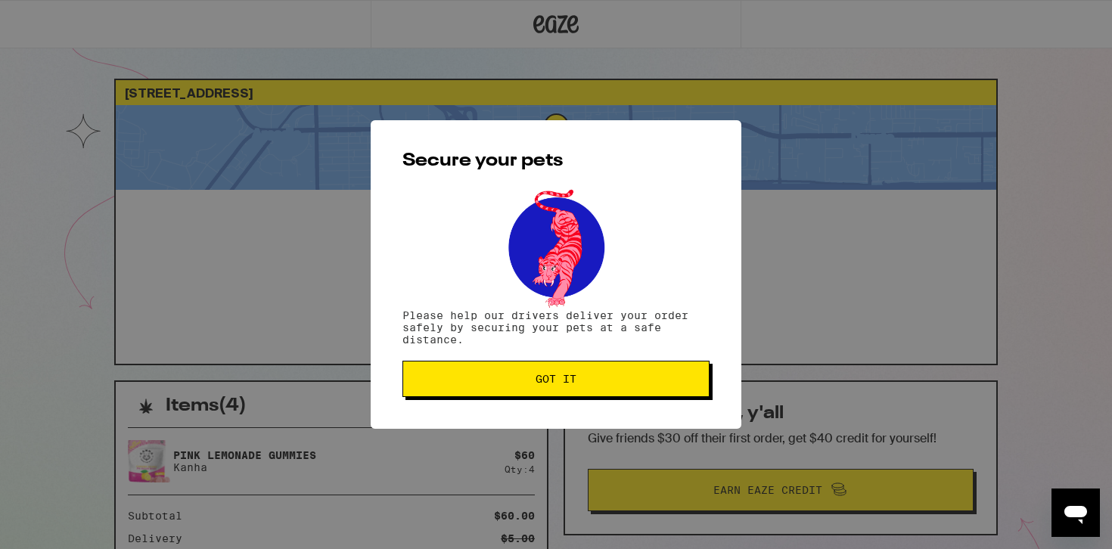
click at [539, 383] on span "Got it" at bounding box center [555, 379] width 41 height 11
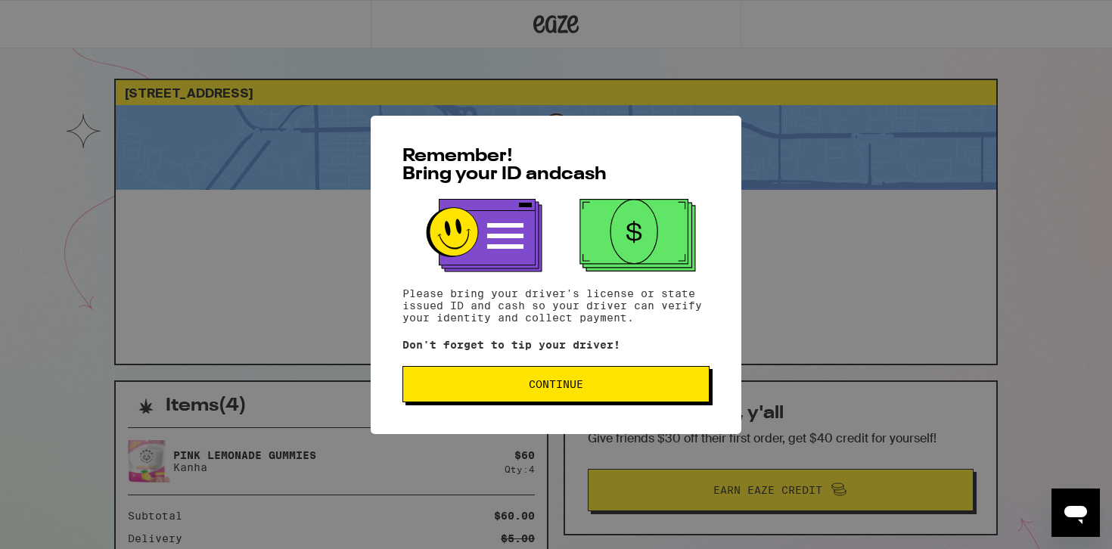
click at [554, 389] on span "Continue" at bounding box center [556, 384] width 54 height 11
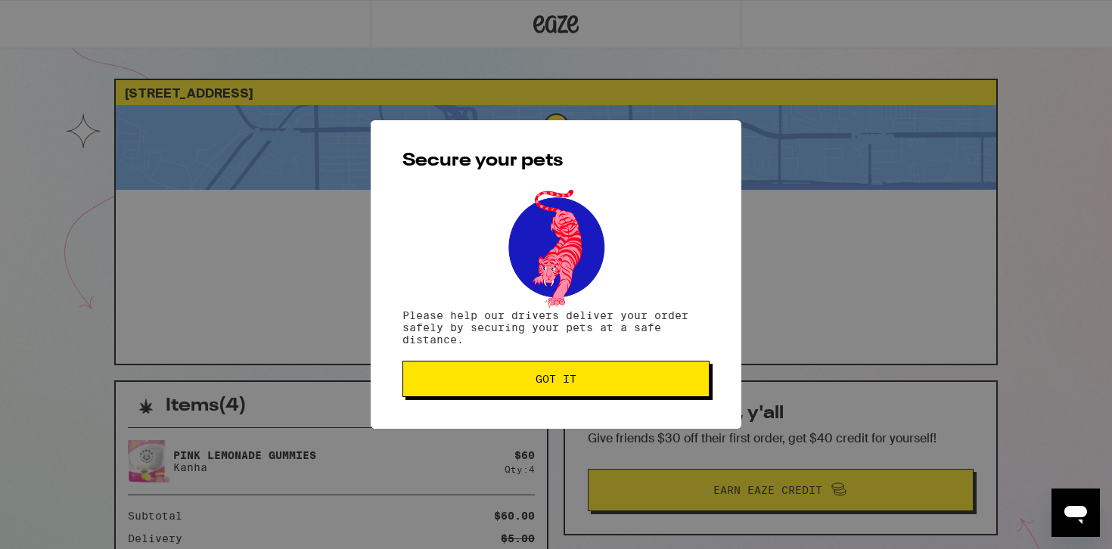
click at [564, 380] on span "Got it" at bounding box center [555, 379] width 41 height 11
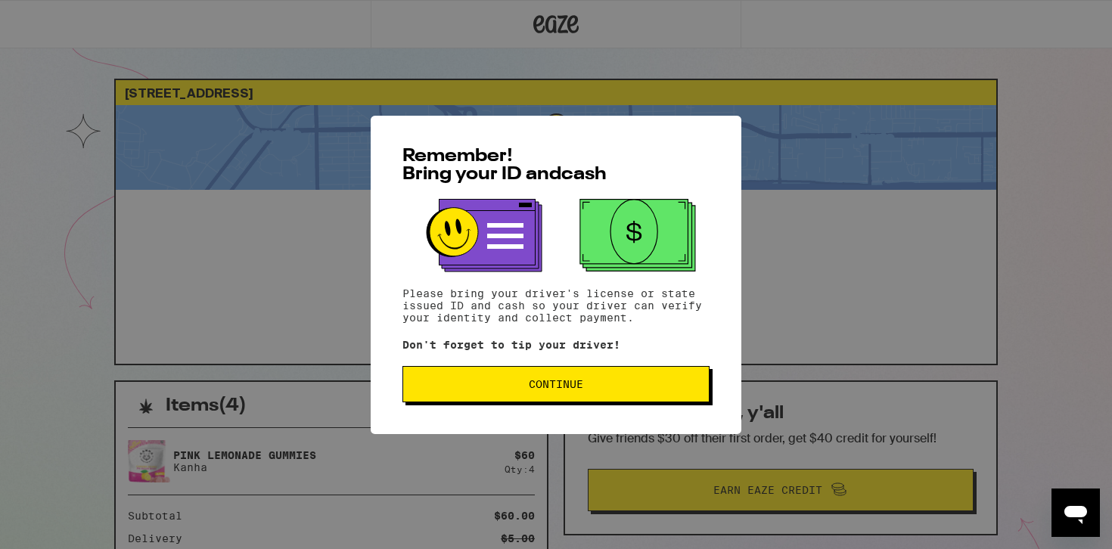
click at [507, 402] on button "Continue" at bounding box center [555, 384] width 307 height 36
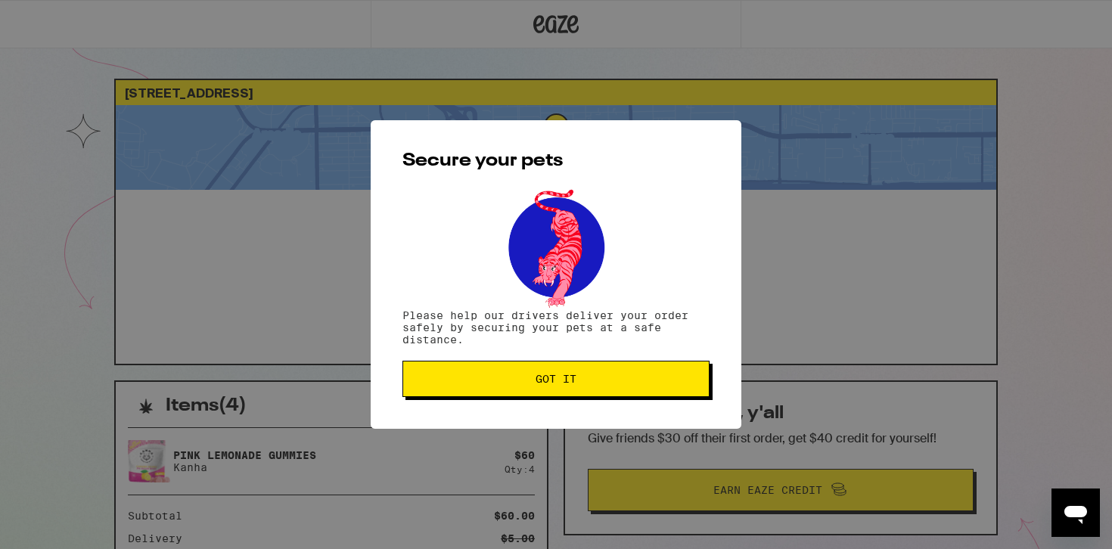
click at [588, 394] on button "Got it" at bounding box center [555, 379] width 307 height 36
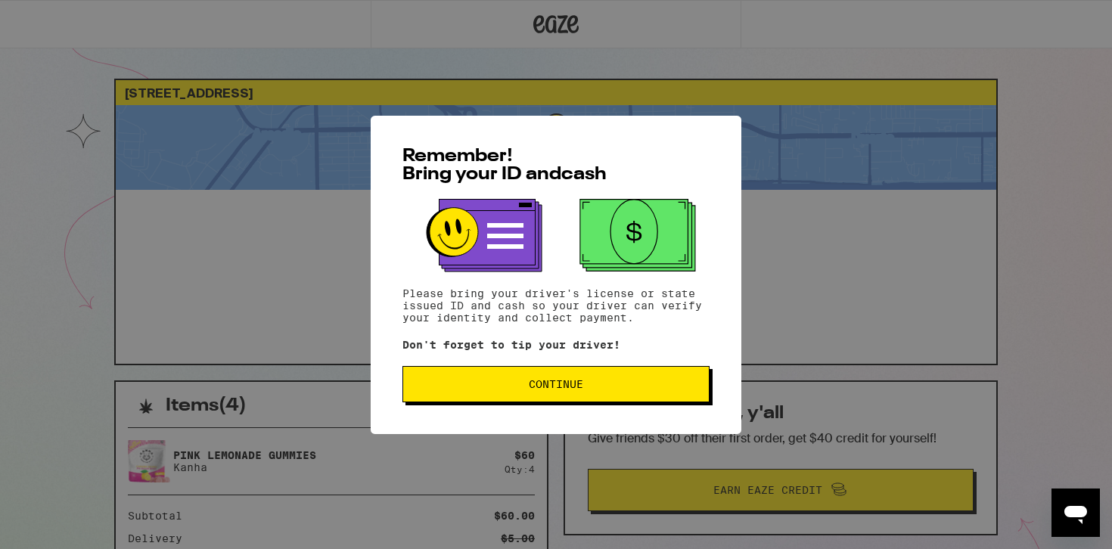
click at [490, 377] on button "Continue" at bounding box center [555, 384] width 307 height 36
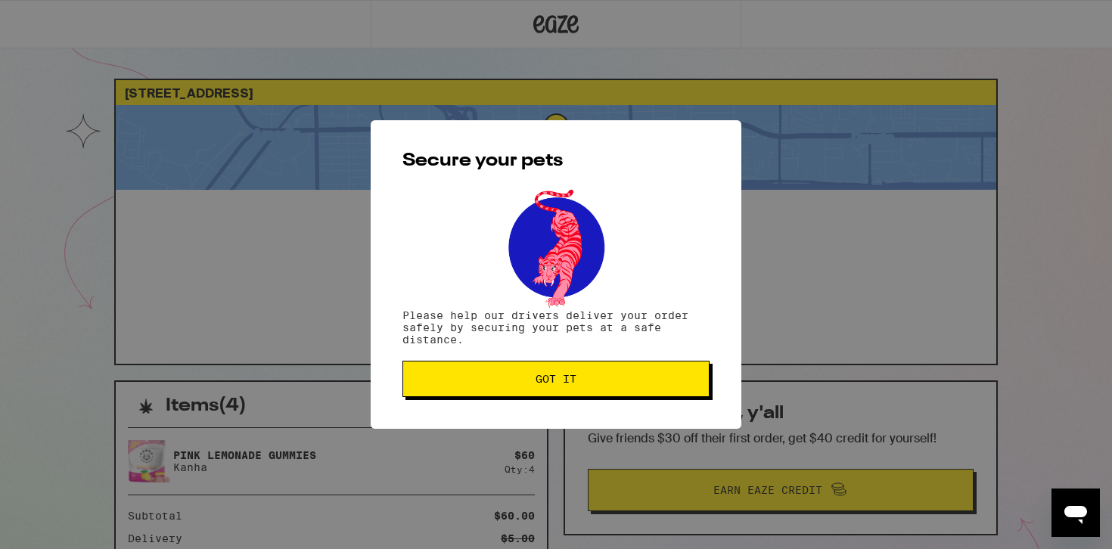
click at [480, 384] on span "Got it" at bounding box center [555, 379] width 281 height 11
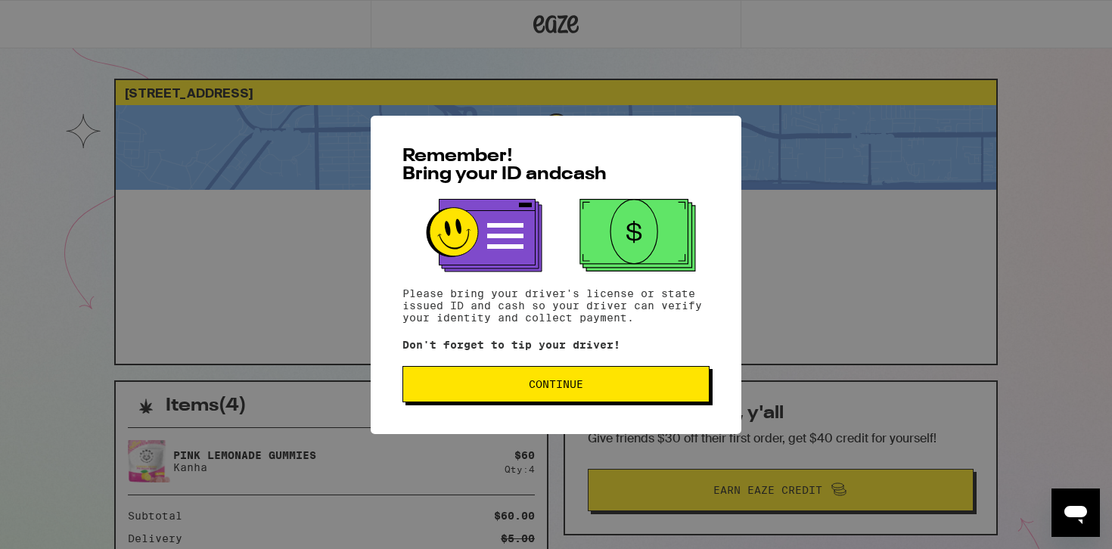
click at [515, 374] on button "Continue" at bounding box center [555, 384] width 307 height 36
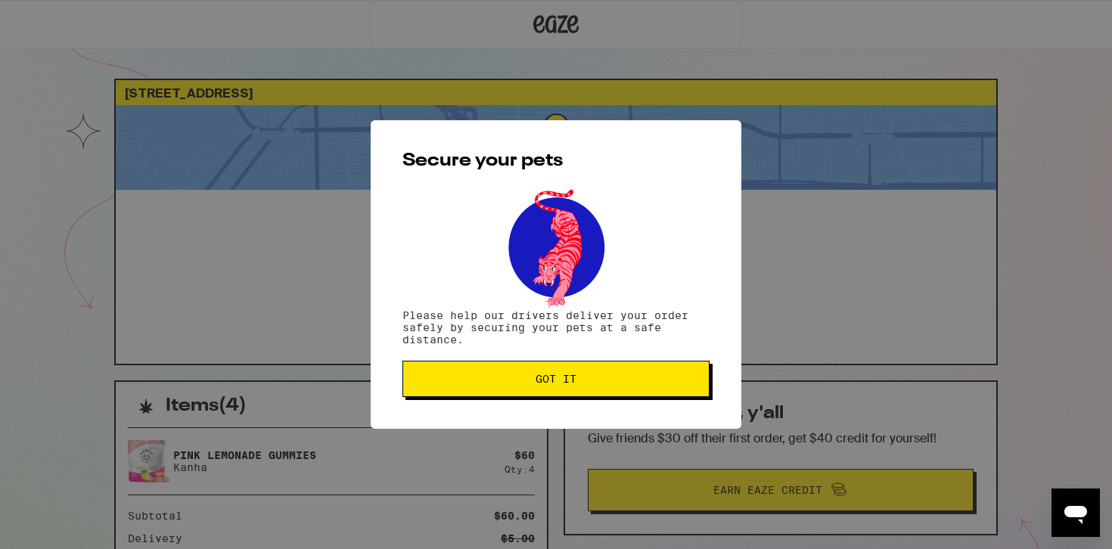
click at [554, 384] on span "Got it" at bounding box center [555, 379] width 41 height 11
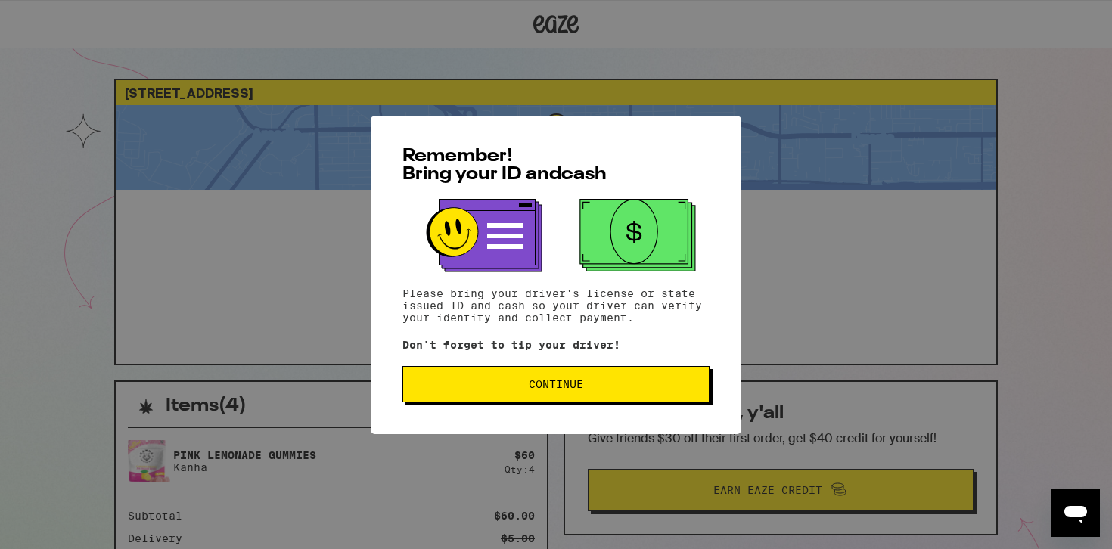
click at [509, 385] on span "Continue" at bounding box center [555, 384] width 281 height 11
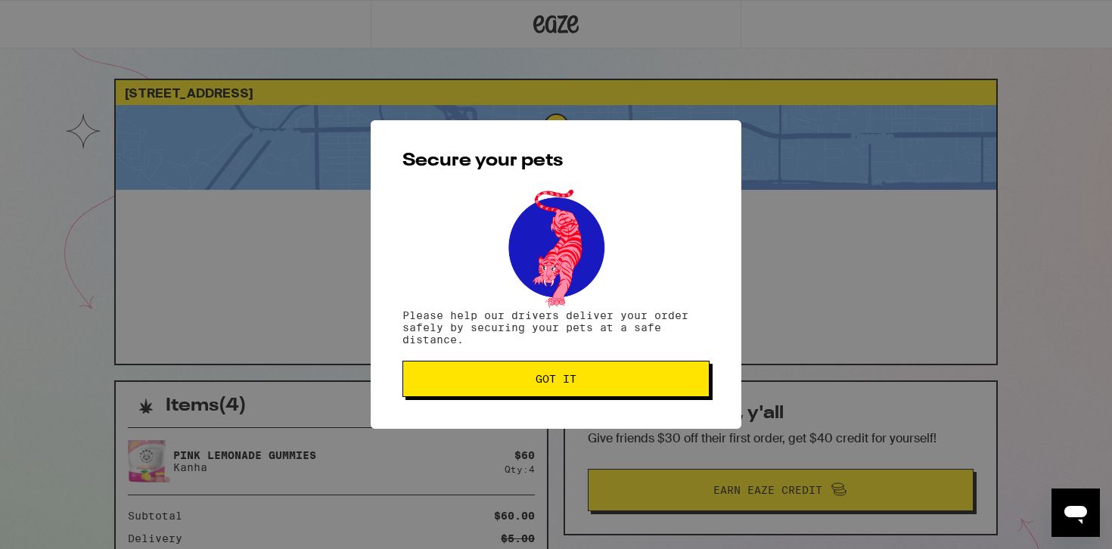
click at [509, 384] on span "Got it" at bounding box center [555, 379] width 281 height 11
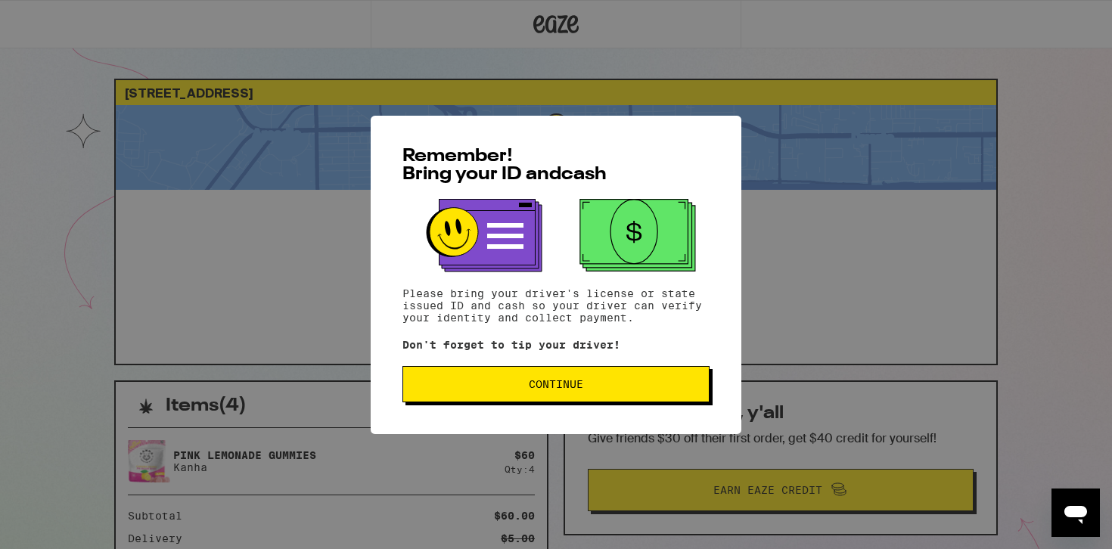
click at [551, 389] on span "Continue" at bounding box center [556, 384] width 54 height 11
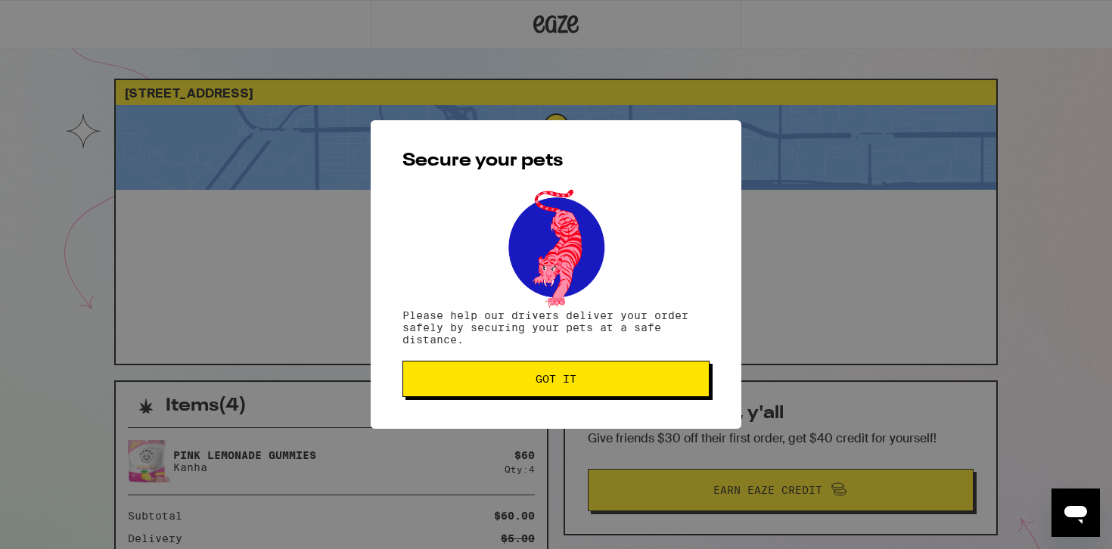
click at [520, 380] on span "Got it" at bounding box center [555, 379] width 281 height 11
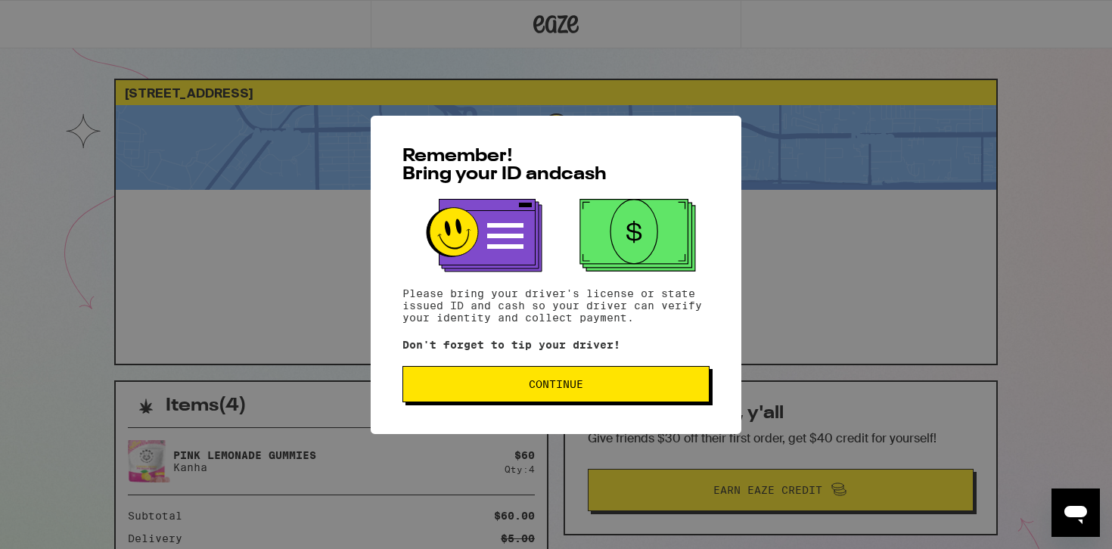
click at [583, 386] on span "Continue" at bounding box center [555, 384] width 281 height 11
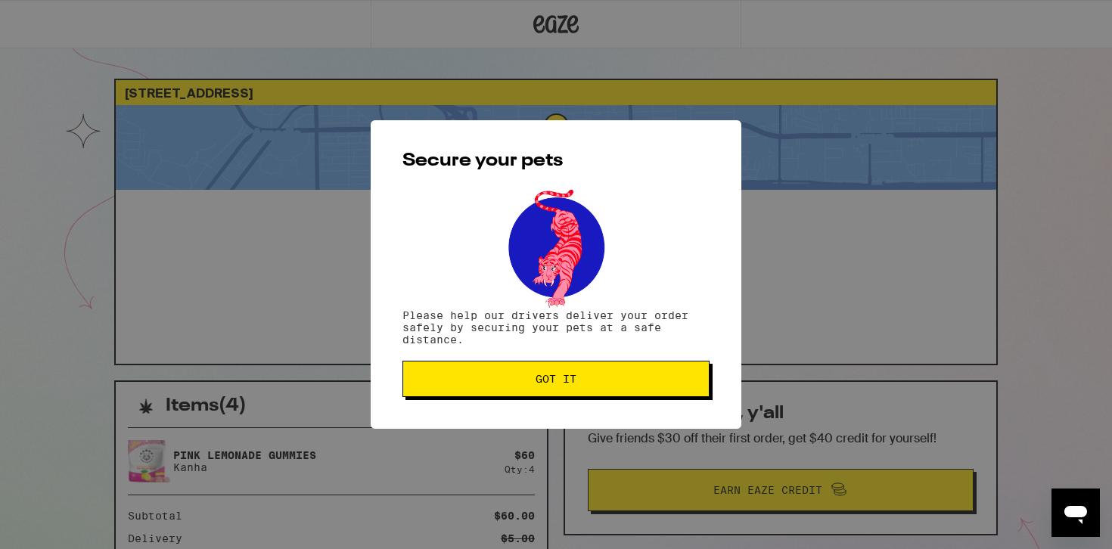
click at [572, 384] on span "Got it" at bounding box center [555, 379] width 41 height 11
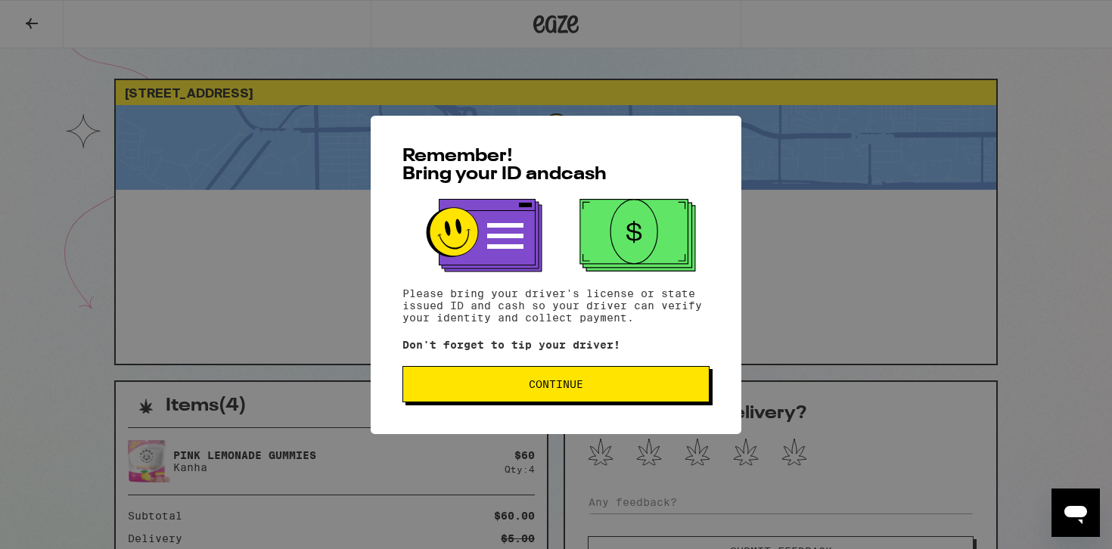
click at [545, 375] on button "Continue" at bounding box center [555, 384] width 307 height 36
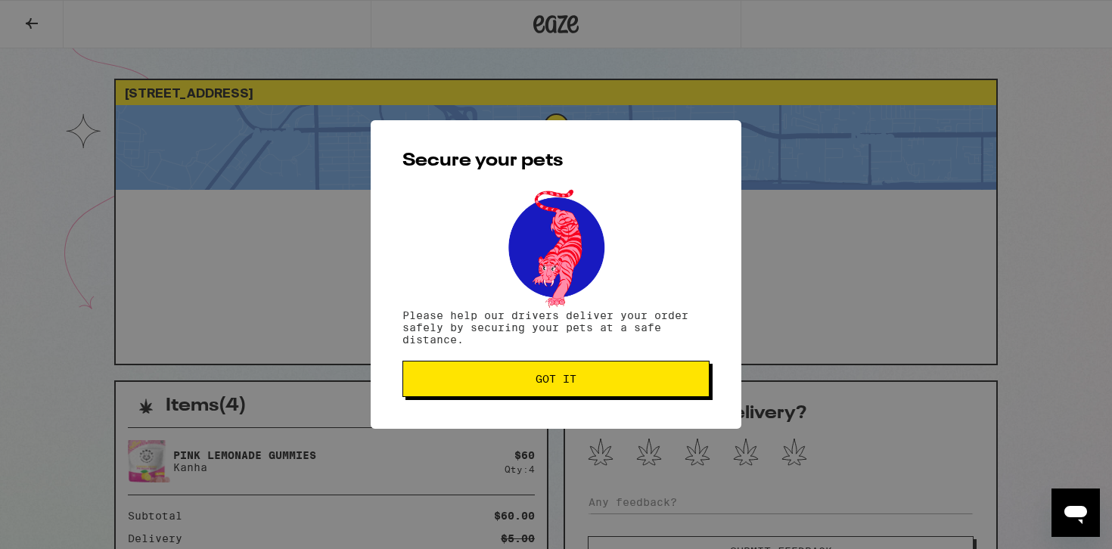
click at [545, 379] on span "Got it" at bounding box center [555, 379] width 41 height 11
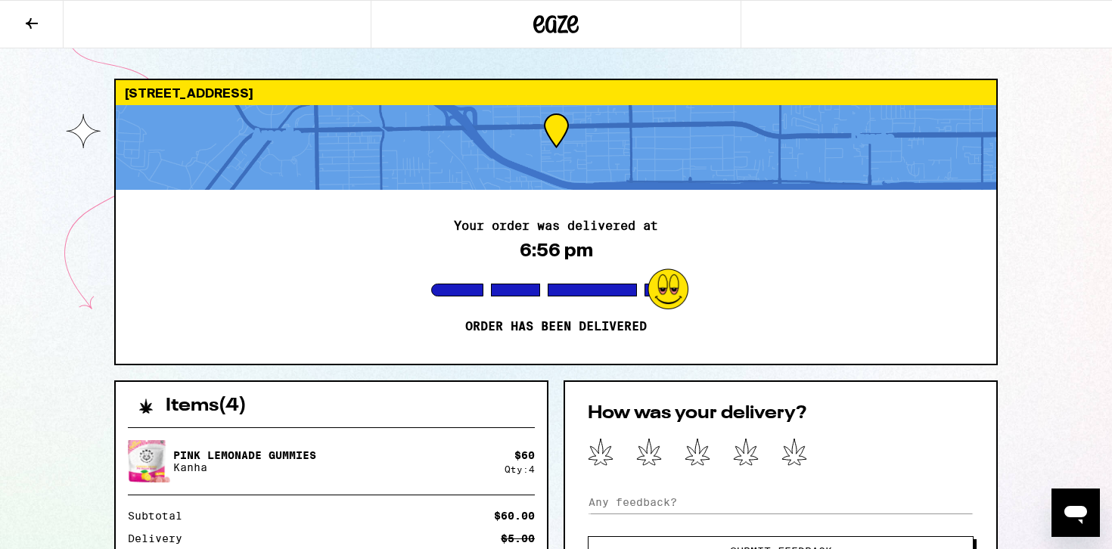
click at [24, 26] on icon at bounding box center [32, 23] width 18 height 18
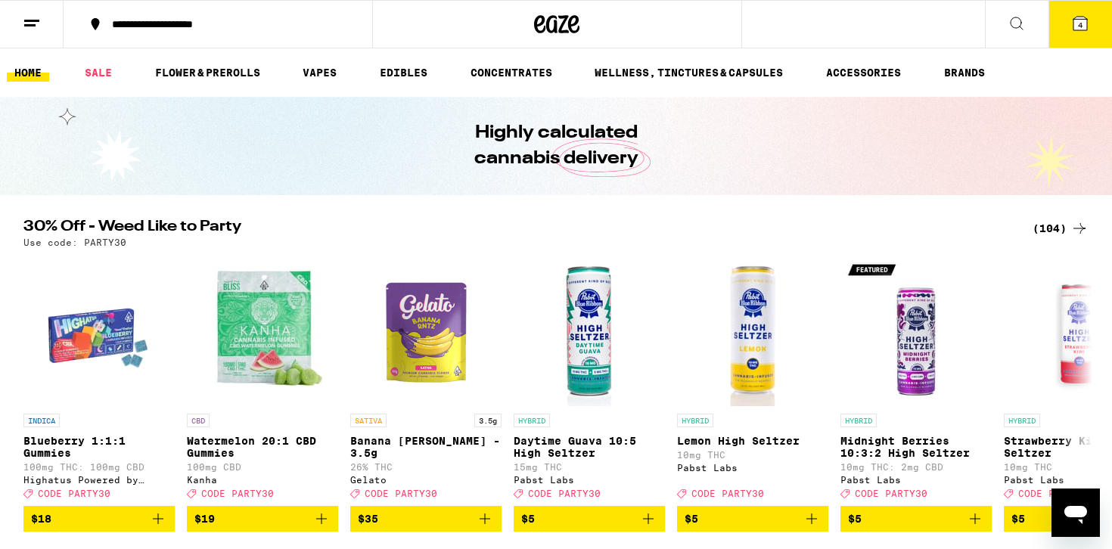
click at [36, 20] on line at bounding box center [31, 20] width 15 height 0
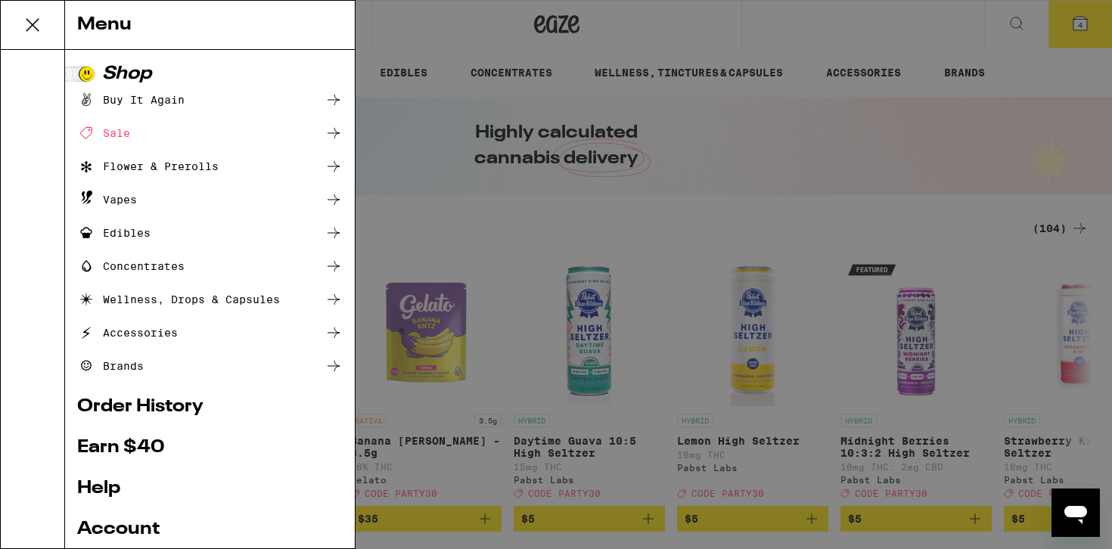
click at [150, 414] on link "Order History" at bounding box center [209, 407] width 265 height 18
